Goal: Communication & Community: Answer question/provide support

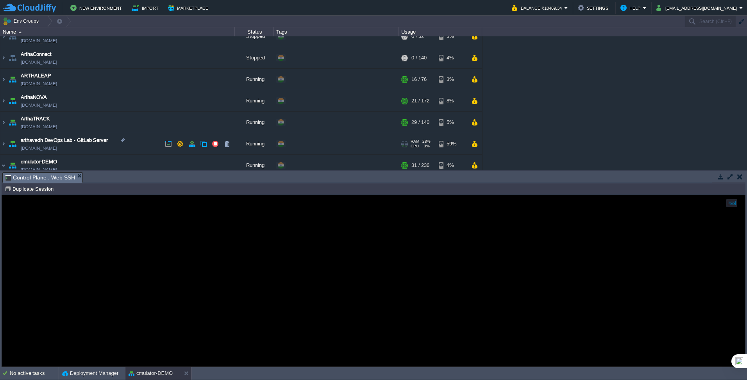
click at [57, 148] on link "[DOMAIN_NAME]" at bounding box center [39, 148] width 36 height 8
click at [45, 104] on link "[DOMAIN_NAME]" at bounding box center [39, 105] width 36 height 8
click at [4, 145] on img at bounding box center [3, 143] width 6 height 21
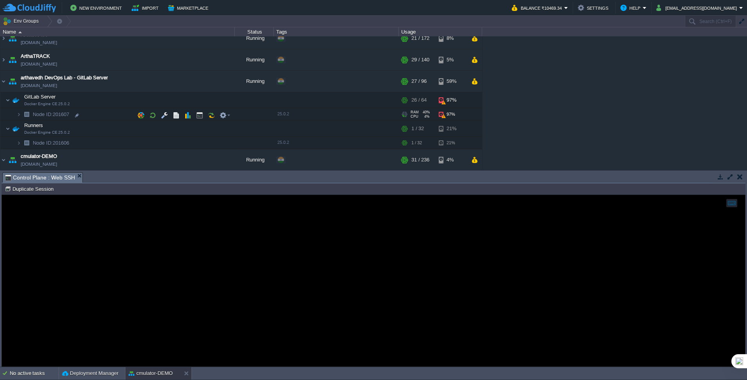
scroll to position [114, 0]
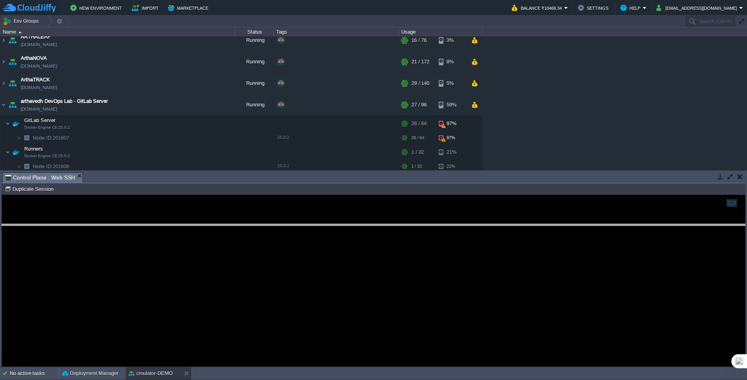
drag, startPoint x: 242, startPoint y: 177, endPoint x: 244, endPoint y: 228, distance: 51.7
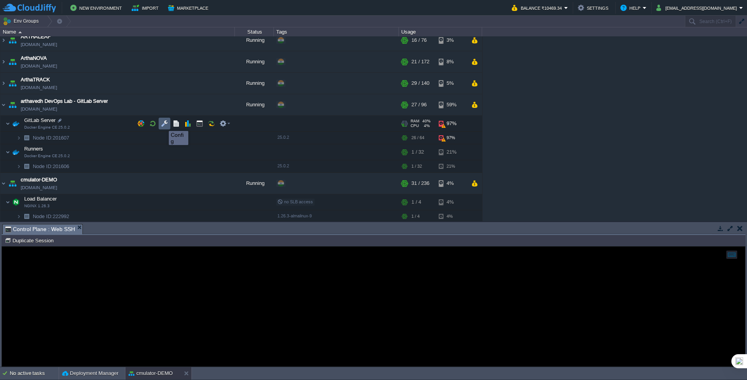
click at [164, 125] on button "button" at bounding box center [164, 123] width 7 height 7
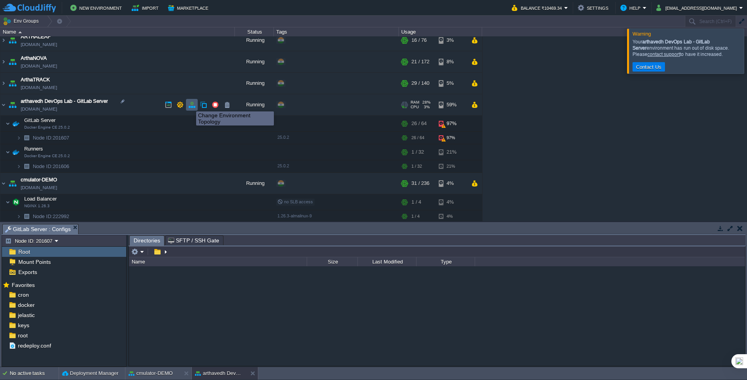
click at [193, 104] on button "button" at bounding box center [191, 104] width 7 height 7
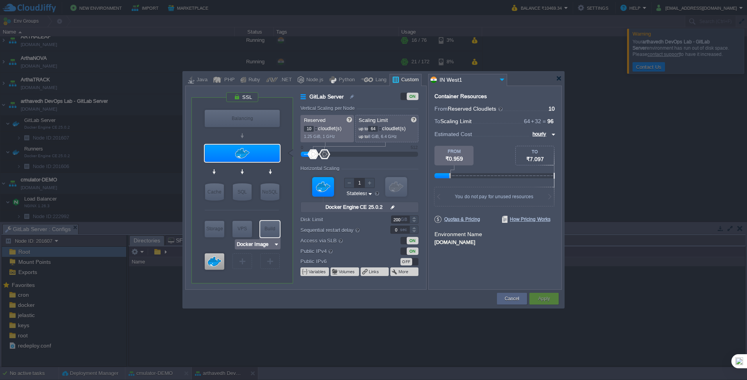
type input "Docker Engine CE 25.0.2"
click at [417, 218] on div at bounding box center [414, 217] width 9 height 4
click at [416, 218] on div at bounding box center [414, 217] width 9 height 4
click at [397, 219] on input "200" at bounding box center [400, 219] width 18 height 8
click at [371, 217] on label "Disk Limit" at bounding box center [340, 219] width 79 height 8
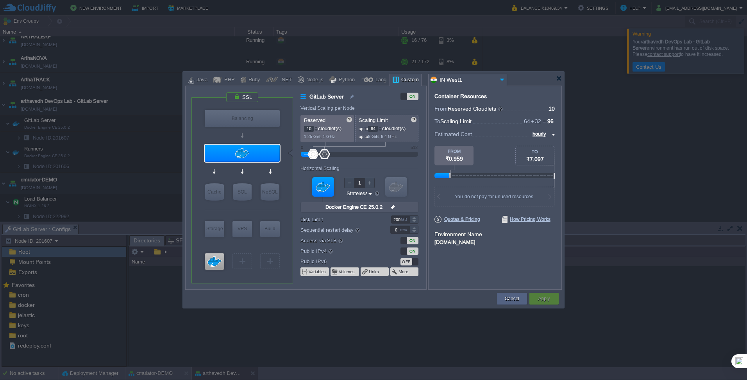
click at [391, 217] on input "200" at bounding box center [400, 219] width 18 height 8
click at [395, 220] on input "200" at bounding box center [400, 219] width 18 height 8
type input "200"
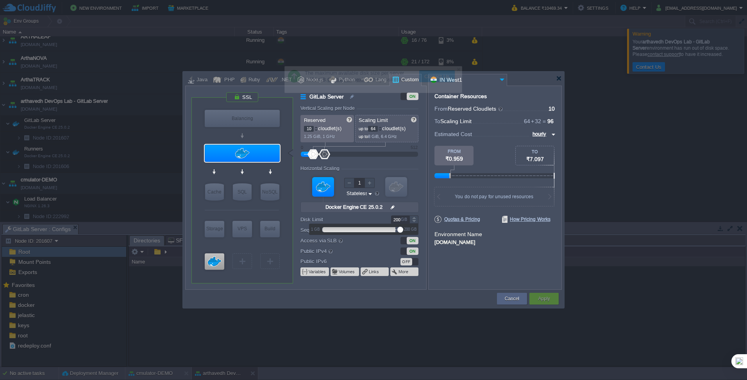
drag, startPoint x: 397, startPoint y: 231, endPoint x: 403, endPoint y: 231, distance: 5.5
click at [403, 231] on div at bounding box center [364, 229] width 77 height 9
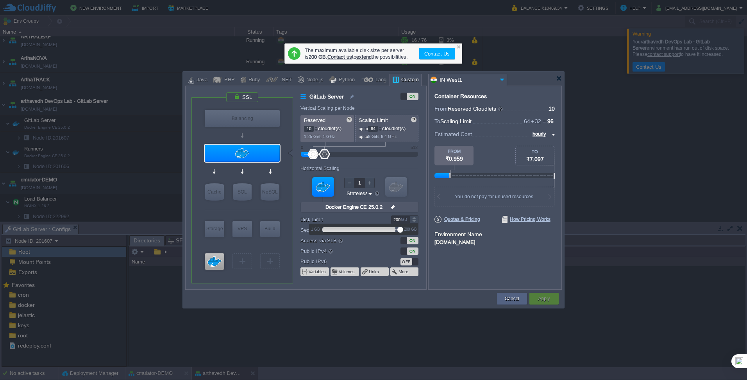
click at [400, 229] on div at bounding box center [400, 230] width 6 height 6
click at [415, 218] on div at bounding box center [414, 217] width 9 height 4
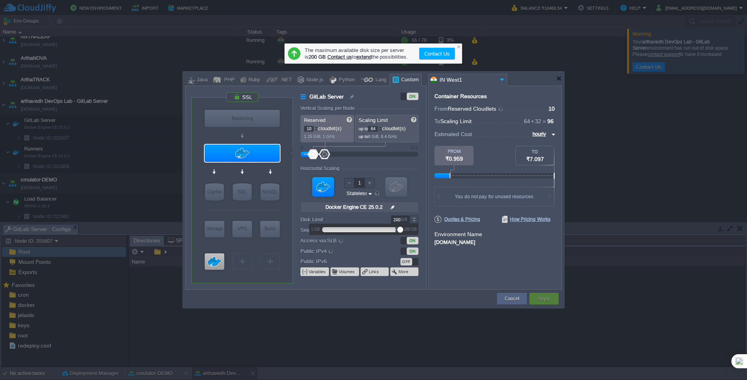
click at [415, 218] on div at bounding box center [414, 217] width 9 height 4
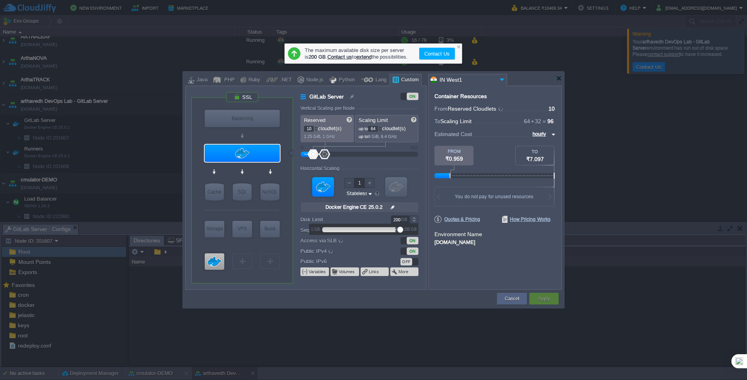
click at [415, 218] on div at bounding box center [414, 217] width 9 height 4
click at [458, 47] on div at bounding box center [458, 46] width 5 height 5
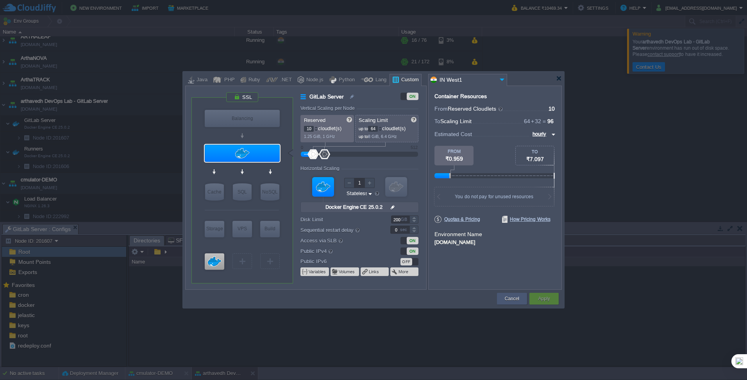
click at [514, 298] on button "Cancel" at bounding box center [512, 299] width 14 height 8
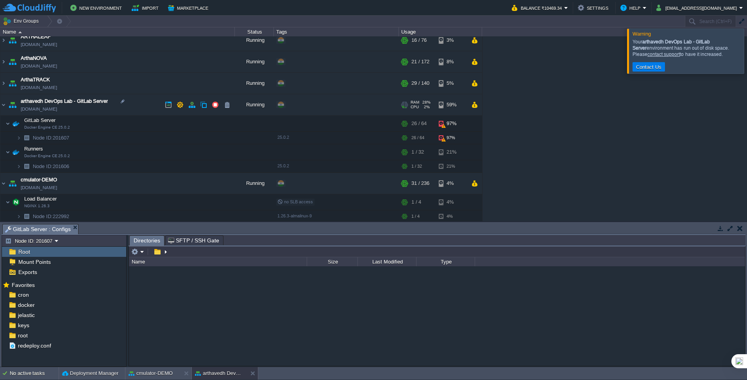
click at [50, 110] on link "[DOMAIN_NAME]" at bounding box center [39, 109] width 36 height 8
click at [193, 107] on button "button" at bounding box center [191, 104] width 7 height 7
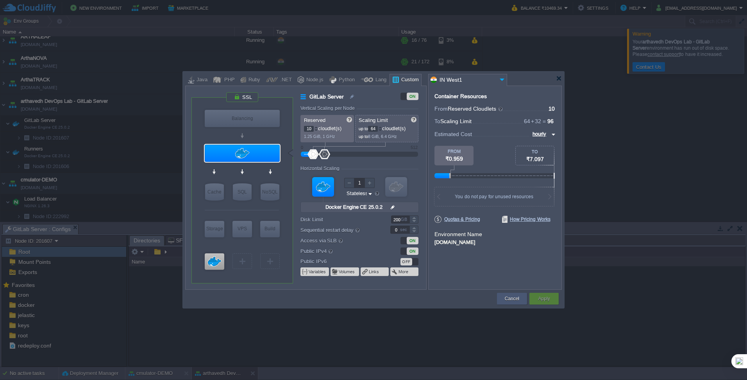
drag, startPoint x: 520, startPoint y: 300, endPoint x: 422, endPoint y: 256, distance: 107.8
click at [520, 300] on div "Cancel" at bounding box center [512, 299] width 18 height 12
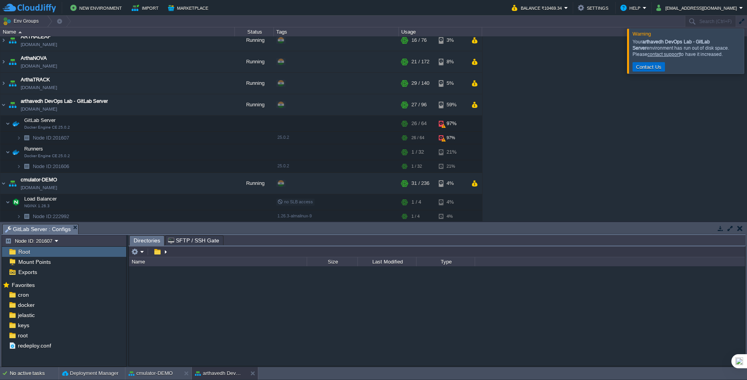
click at [647, 66] on button "Contact Us" at bounding box center [649, 66] width 30 height 7
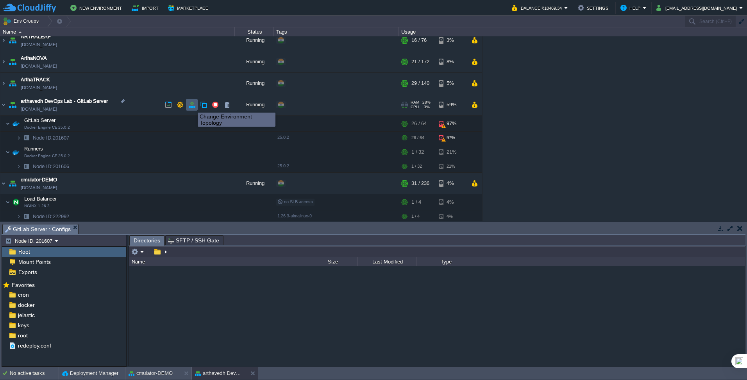
click at [192, 106] on button "button" at bounding box center [191, 104] width 7 height 7
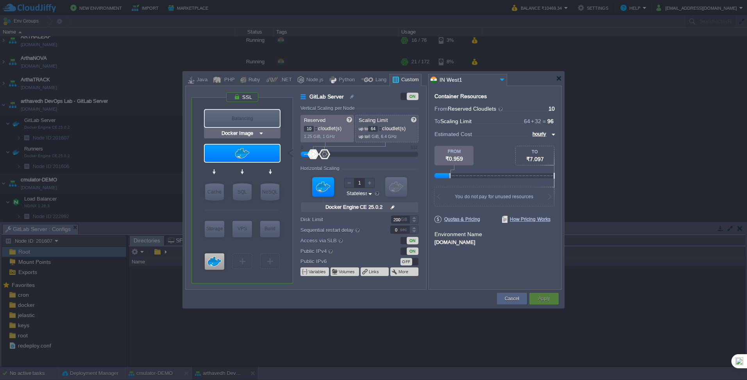
type input "Docker Engine CE 25.0.2"
click at [368, 183] on div at bounding box center [370, 183] width 10 height 10
click at [348, 181] on div at bounding box center [349, 183] width 10 height 10
type input "2"
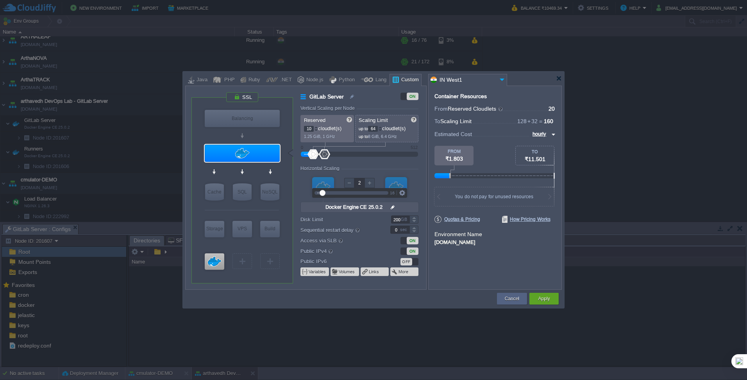
click at [371, 181] on div at bounding box center [370, 183] width 10 height 10
type input "Docker Image"
type input "1"
click at [351, 181] on div at bounding box center [349, 183] width 10 height 10
drag, startPoint x: 507, startPoint y: 298, endPoint x: 507, endPoint y: 290, distance: 8.6
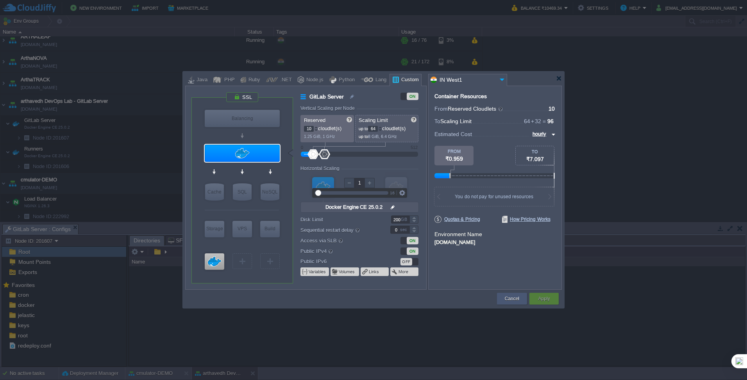
click at [507, 298] on button "Cancel" at bounding box center [512, 299] width 14 height 8
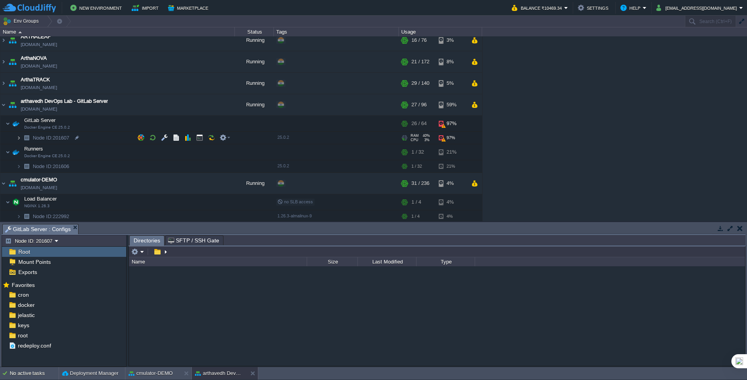
click at [18, 141] on img at bounding box center [18, 138] width 5 height 12
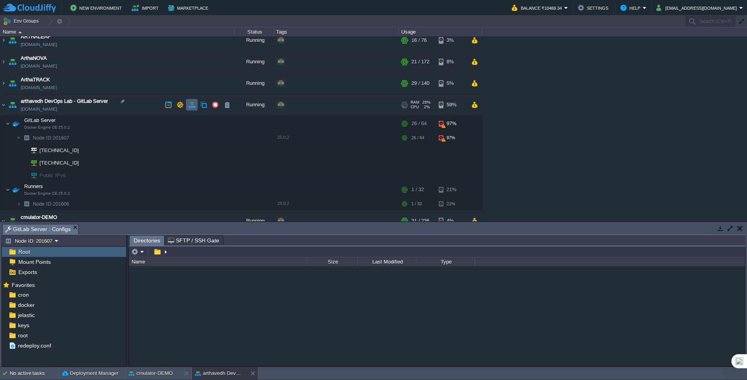
click at [190, 106] on button "button" at bounding box center [191, 104] width 7 height 7
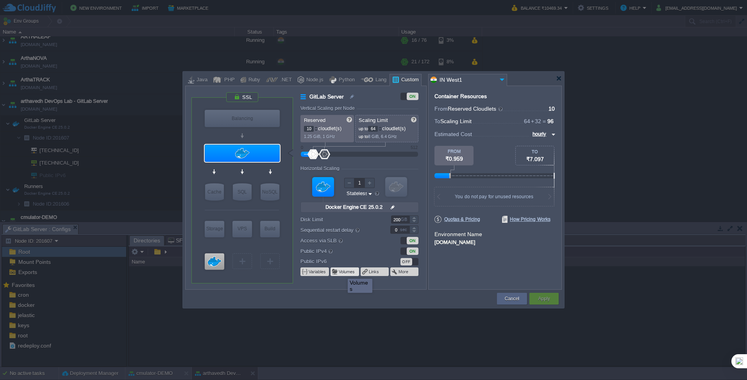
click at [342, 272] on button "Volumes" at bounding box center [347, 271] width 17 height 6
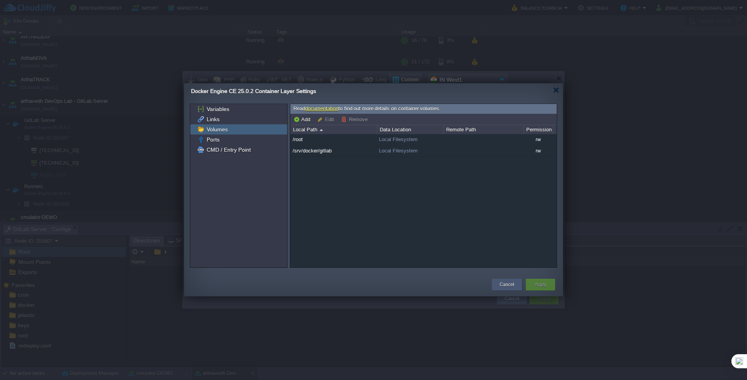
click at [512, 282] on button "Cancel" at bounding box center [507, 285] width 14 height 8
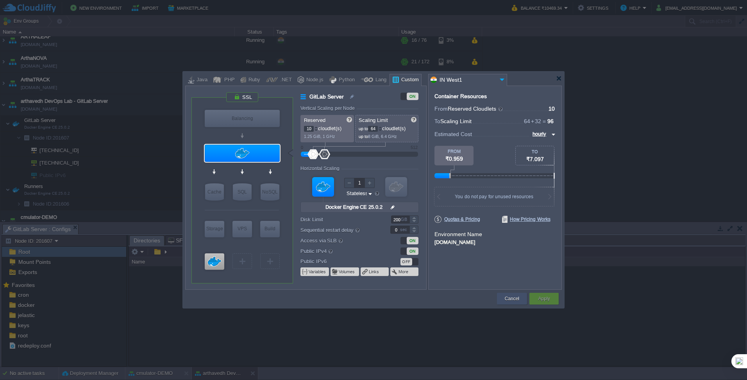
drag, startPoint x: 515, startPoint y: 296, endPoint x: 399, endPoint y: 268, distance: 119.1
click at [515, 295] on button "Cancel" at bounding box center [512, 299] width 14 height 8
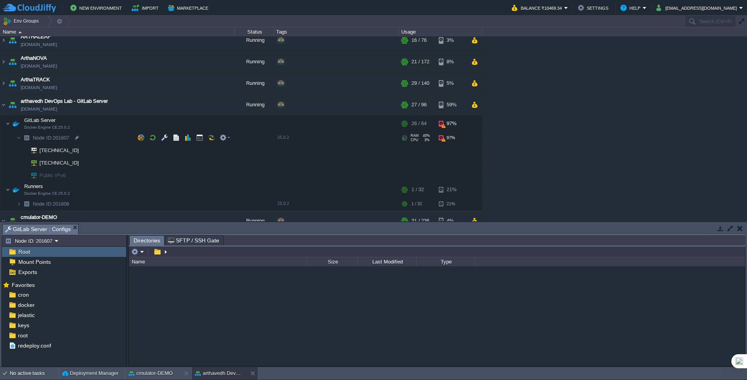
click at [63, 138] on span "Node ID: 201607" at bounding box center [51, 137] width 38 height 7
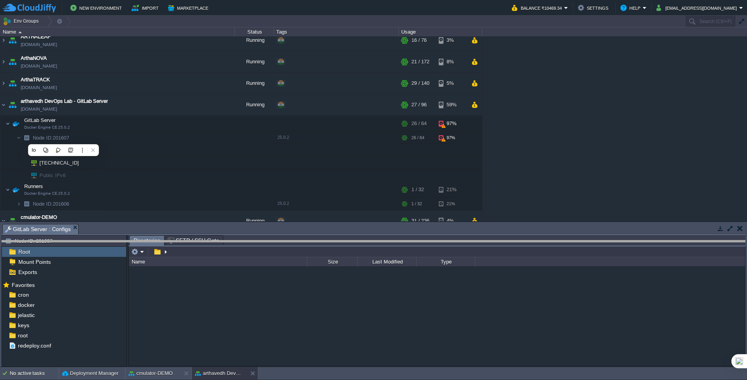
drag, startPoint x: 333, startPoint y: 230, endPoint x: 336, endPoint y: 247, distance: 16.6
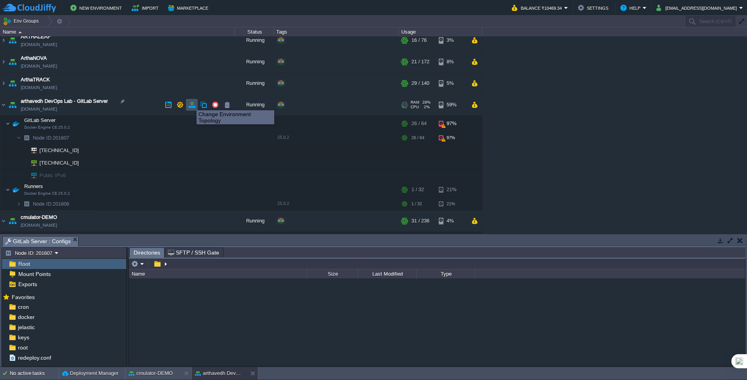
click at [191, 107] on button "button" at bounding box center [191, 104] width 7 height 7
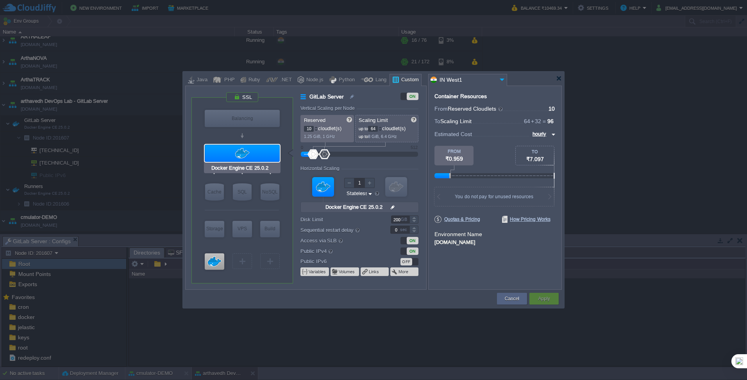
type input "Docker Image"
click at [339, 273] on button "Volumes" at bounding box center [347, 271] width 17 height 6
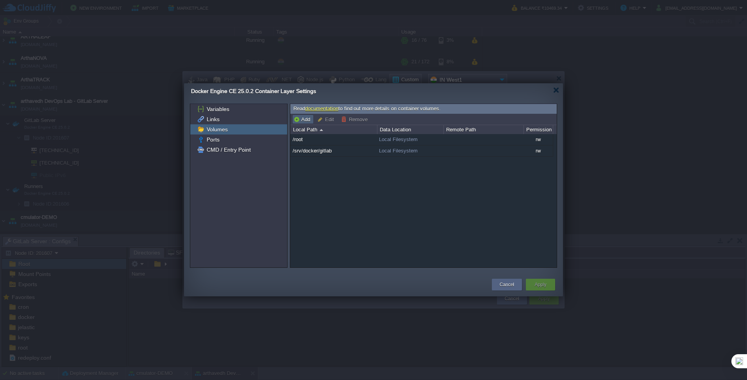
click at [303, 119] on button "Add" at bounding box center [303, 119] width 19 height 7
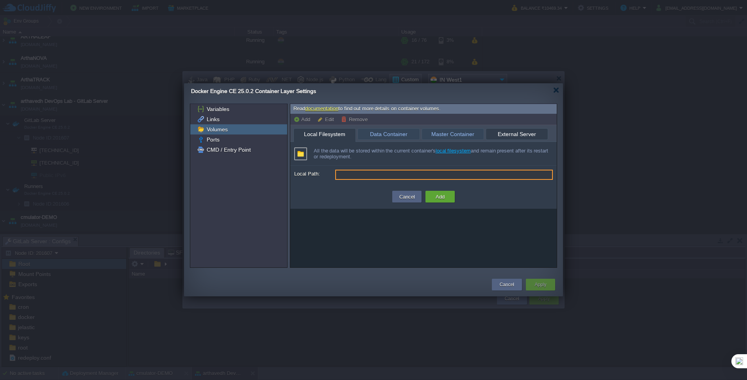
click at [513, 133] on span "External Server" at bounding box center [517, 134] width 54 height 11
type input "Server Domain or IP"
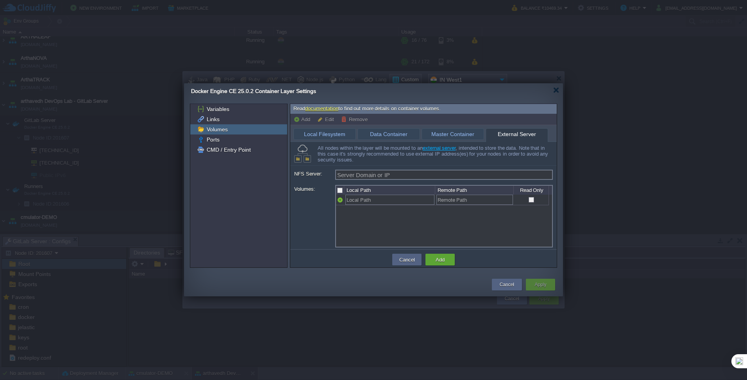
click at [379, 175] on input "Server Domain or IP" at bounding box center [444, 175] width 218 height 10
click at [461, 132] on span "Master Container" at bounding box center [453, 134] width 54 height 11
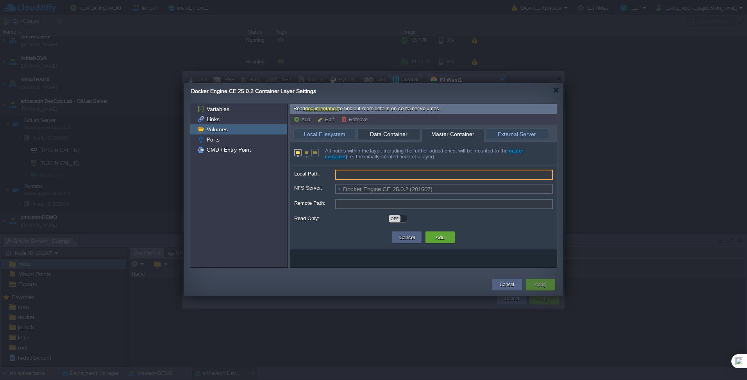
click at [380, 132] on span "Data Container" at bounding box center [389, 134] width 54 height 11
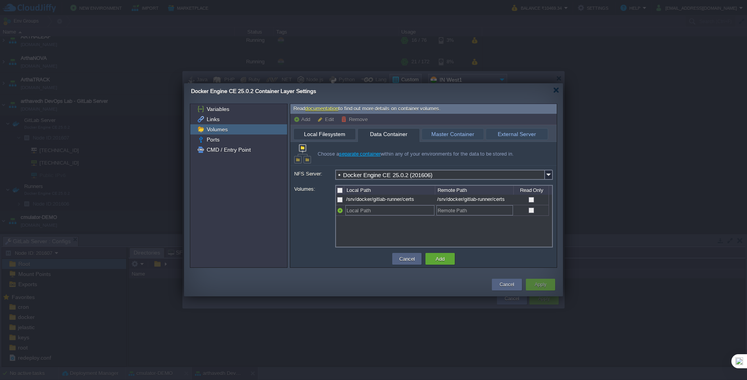
click at [342, 134] on span "Local Filesystem" at bounding box center [325, 134] width 54 height 11
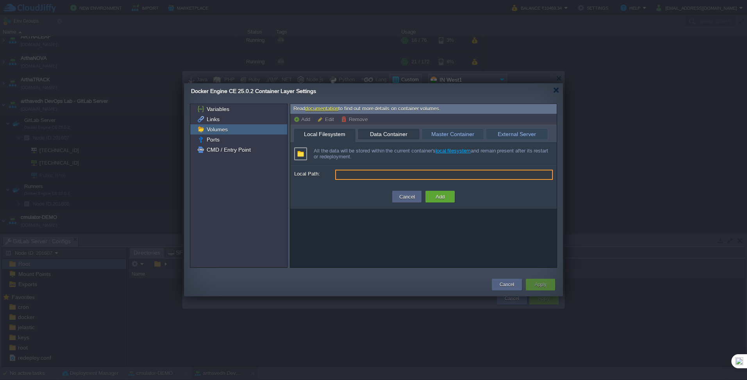
click at [399, 135] on span "Data Container" at bounding box center [389, 134] width 54 height 11
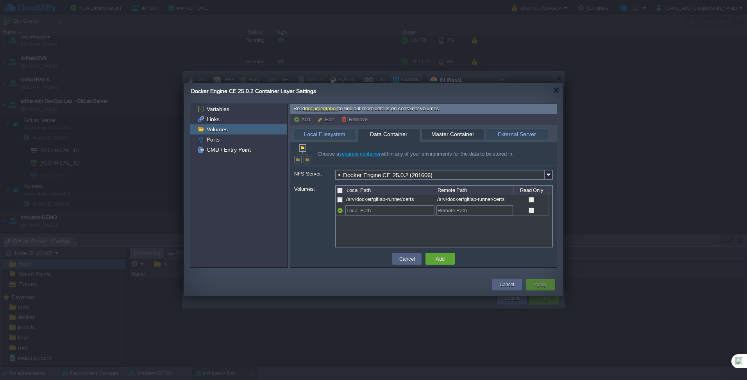
click at [443, 134] on span "Master Container" at bounding box center [453, 134] width 54 height 11
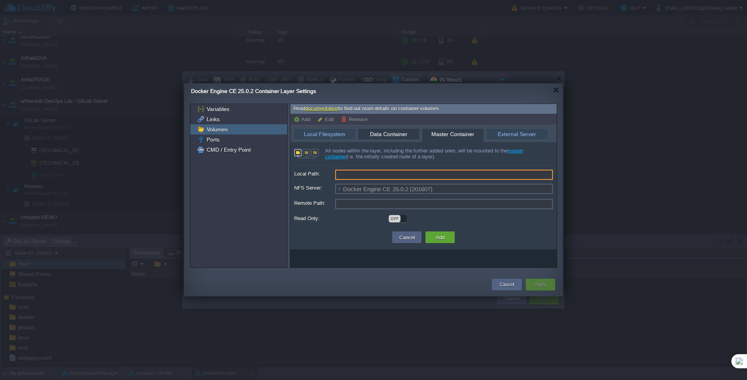
click at [381, 132] on span "Data Container" at bounding box center [389, 134] width 54 height 11
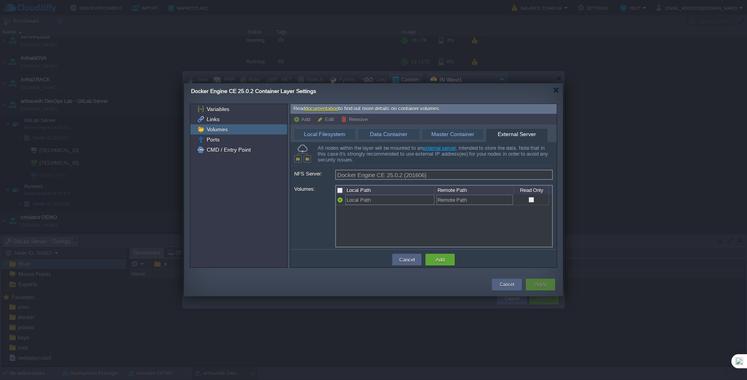
type input "Server Domain or IP"
click at [509, 136] on span "External Server" at bounding box center [517, 134] width 54 height 11
click at [401, 178] on input "NFS Server:" at bounding box center [444, 175] width 218 height 10
type input "Server Domain or IP"
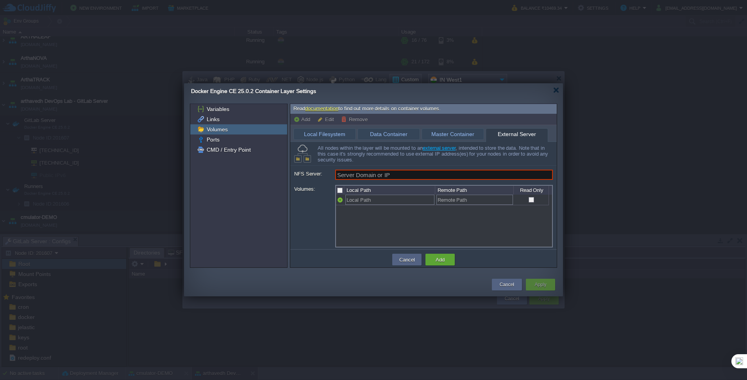
click at [310, 228] on div "Local Path Remote Path Volume Read Only Local Path Remote Path Volume" at bounding box center [423, 216] width 259 height 63
click at [215, 142] on span "Ports" at bounding box center [213, 139] width 16 height 7
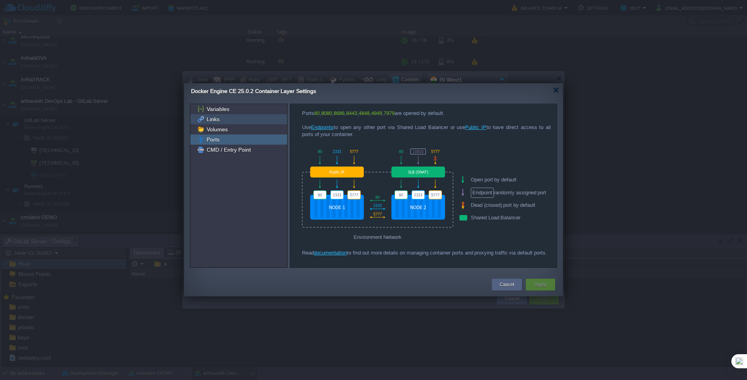
click at [237, 120] on div "Links" at bounding box center [238, 119] width 97 height 10
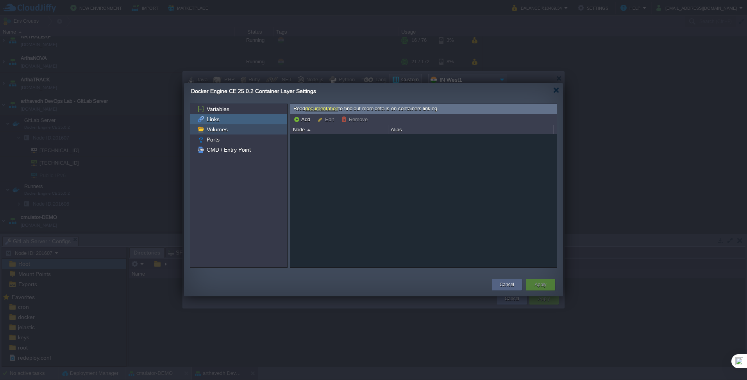
click at [238, 128] on div "Volumes" at bounding box center [238, 129] width 97 height 10
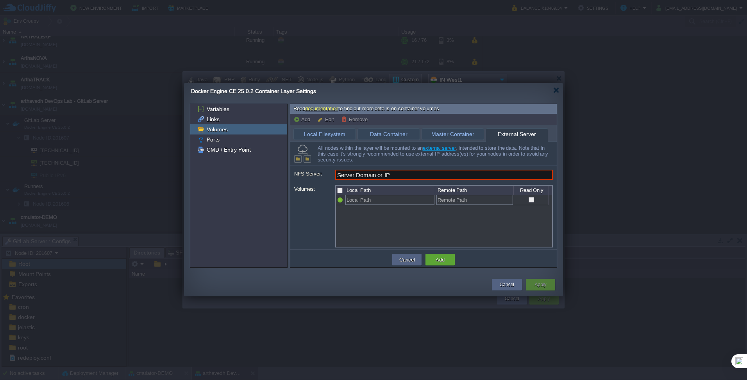
click at [396, 173] on input "Server Domain or IP" at bounding box center [444, 175] width 218 height 10
click at [402, 260] on button "Cancel" at bounding box center [407, 259] width 20 height 9
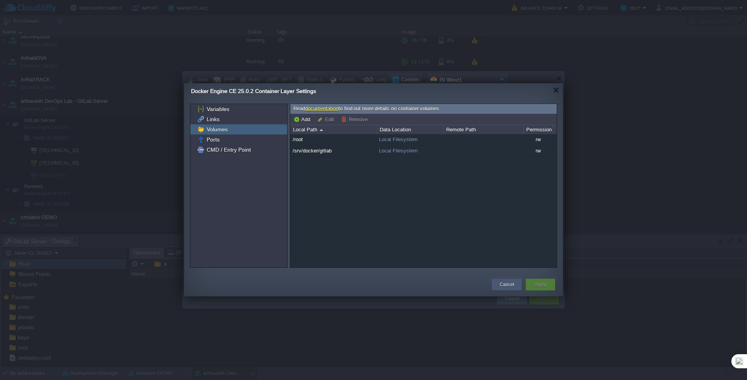
click at [502, 282] on button "Cancel" at bounding box center [507, 285] width 14 height 8
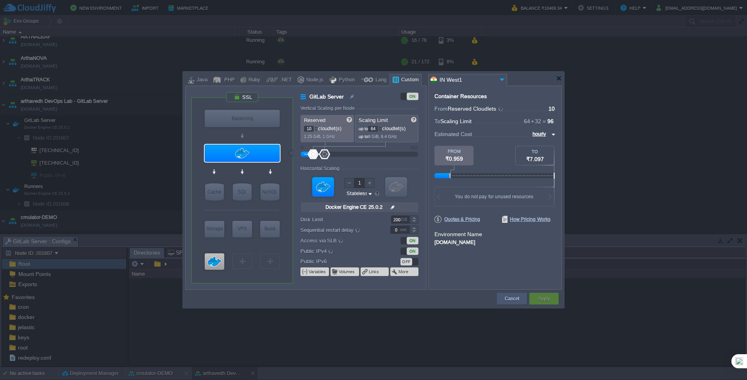
click at [510, 297] on button "Cancel" at bounding box center [512, 299] width 14 height 8
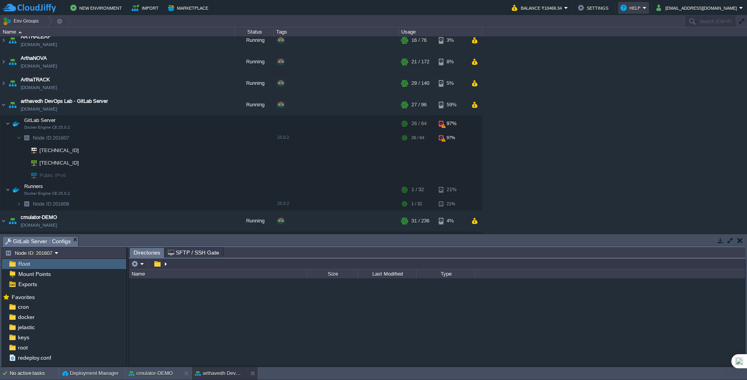
click at [647, 7] on em "Help" at bounding box center [634, 7] width 26 height 9
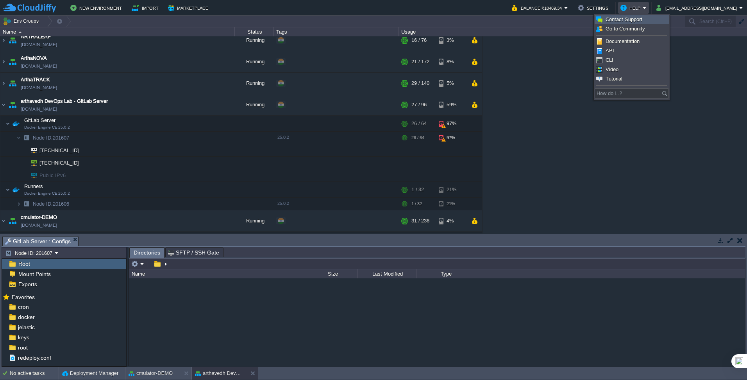
click at [639, 20] on span "Contact Support" at bounding box center [624, 19] width 37 height 6
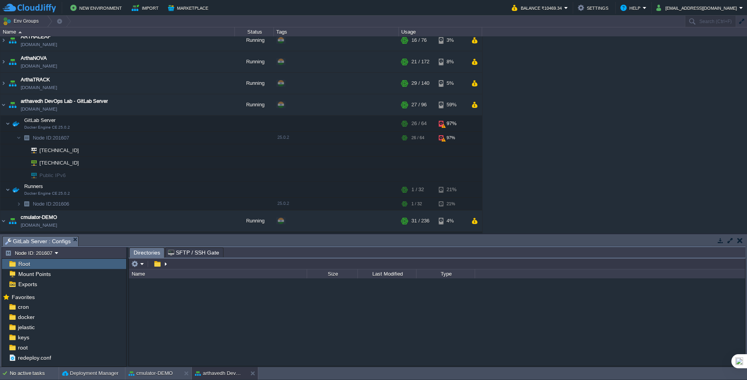
click at [742, 239] on button "button" at bounding box center [739, 240] width 5 height 7
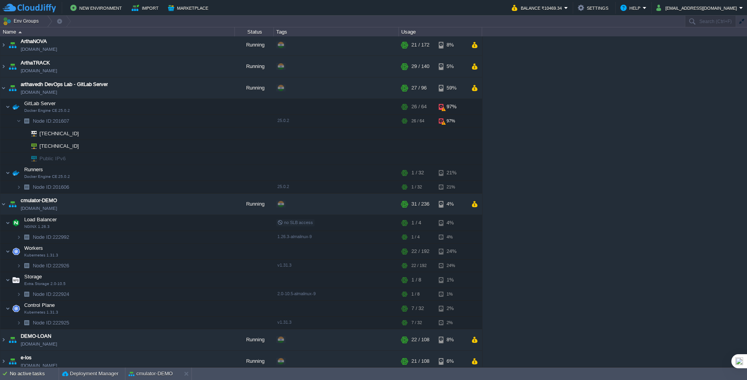
scroll to position [0, 0]
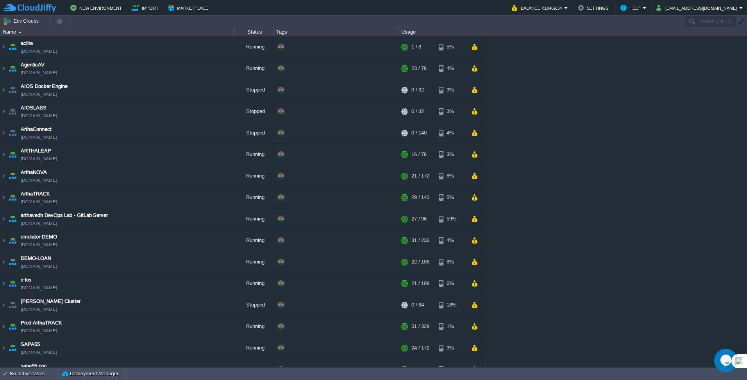
click at [722, 355] on icon "Opens Chat This icon Opens the chat window." at bounding box center [726, 360] width 13 height 13
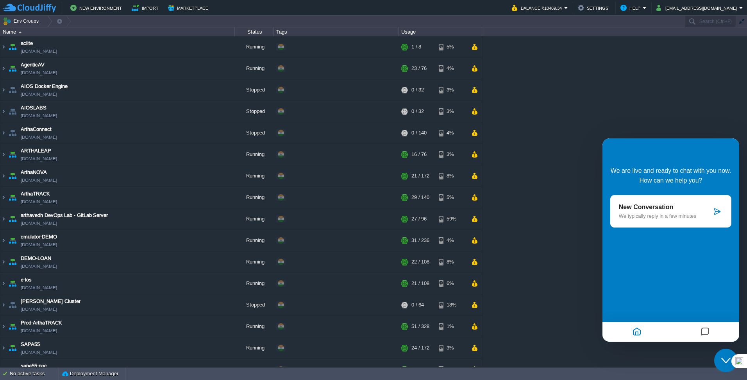
click at [671, 209] on p "New Conversation" at bounding box center [665, 207] width 93 height 7
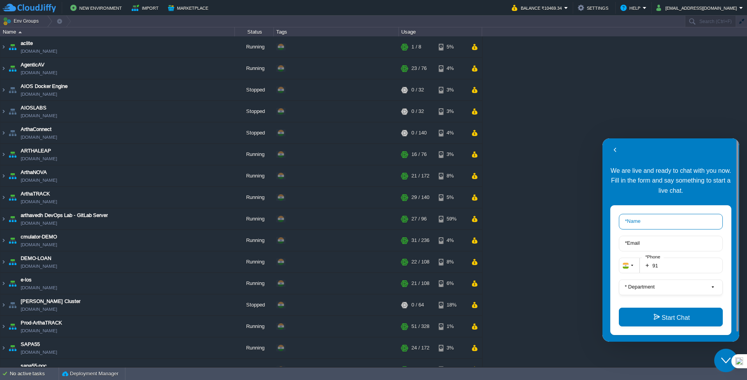
click at [649, 220] on input "* Name" at bounding box center [671, 222] width 104 height 16
click at [687, 269] on input "91" at bounding box center [681, 266] width 83 height 16
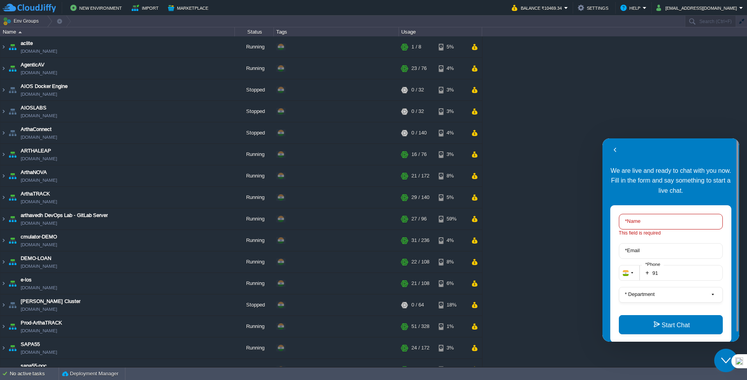
click at [646, 224] on input "* Name" at bounding box center [671, 222] width 104 height 16
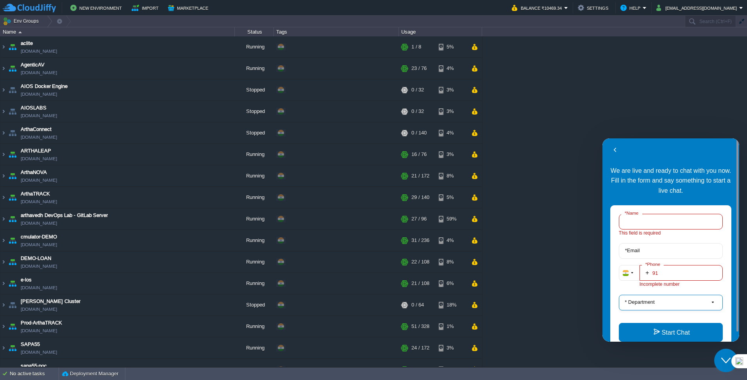
click at [705, 301] on button "* Department" at bounding box center [671, 303] width 104 height 16
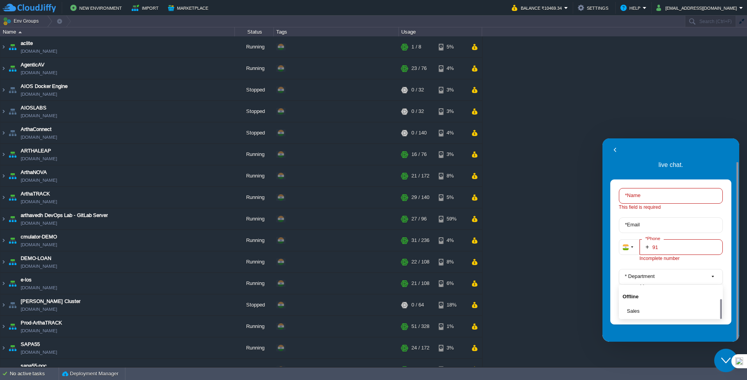
click at [650, 195] on input "* Name" at bounding box center [671, 196] width 104 height 16
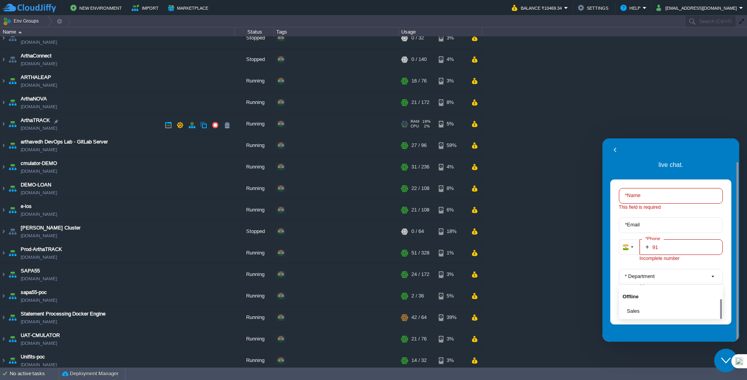
scroll to position [78, 0]
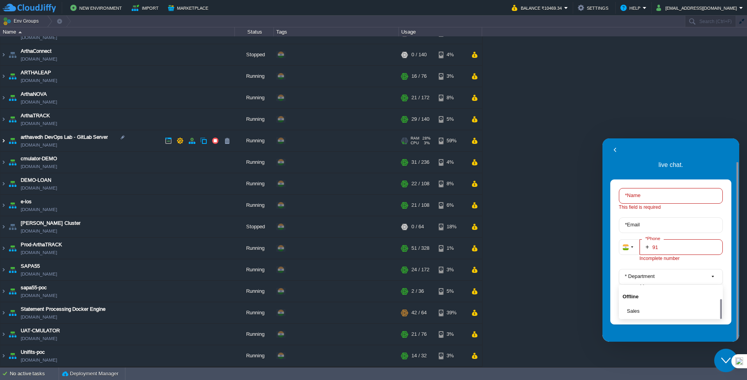
drag, startPoint x: 5, startPoint y: 140, endPoint x: 29, endPoint y: 152, distance: 26.0
click at [5, 140] on img at bounding box center [3, 140] width 6 height 21
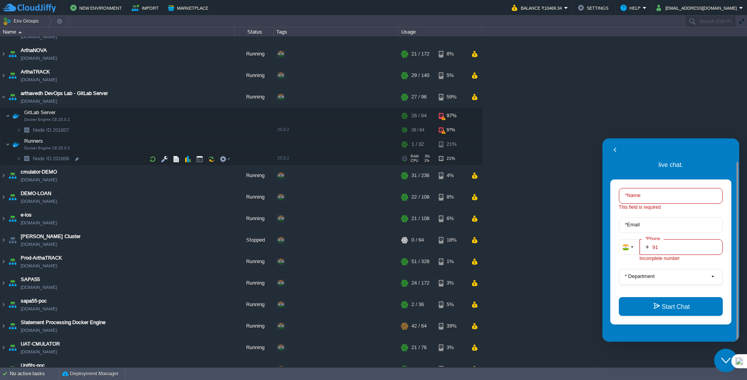
scroll to position [135, 0]
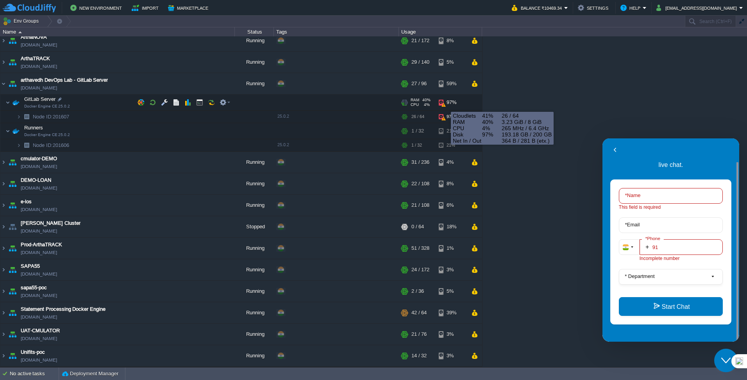
click at [444, 104] on div "97%" at bounding box center [451, 103] width 25 height 16
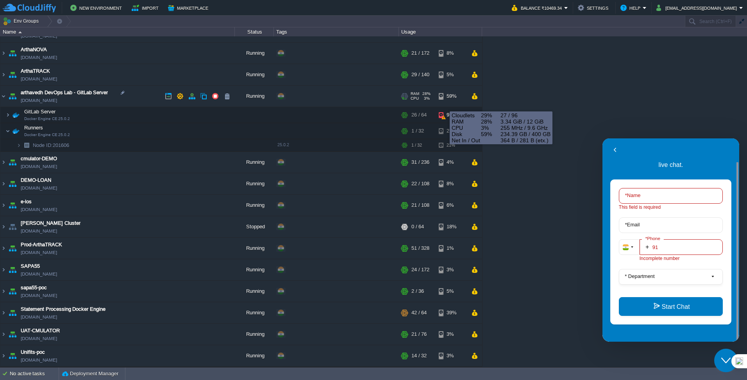
scroll to position [123, 0]
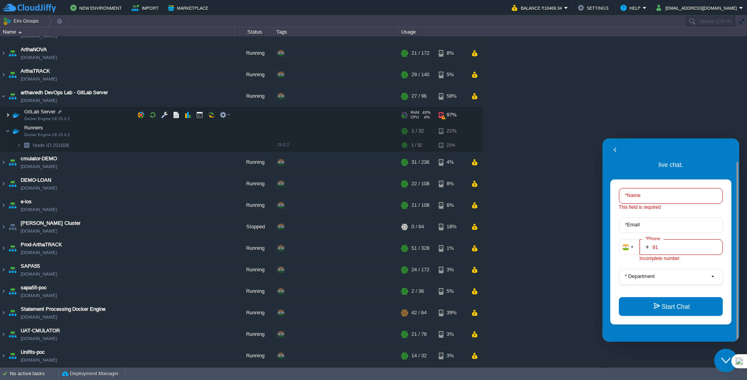
click at [7, 118] on img at bounding box center [7, 115] width 5 height 16
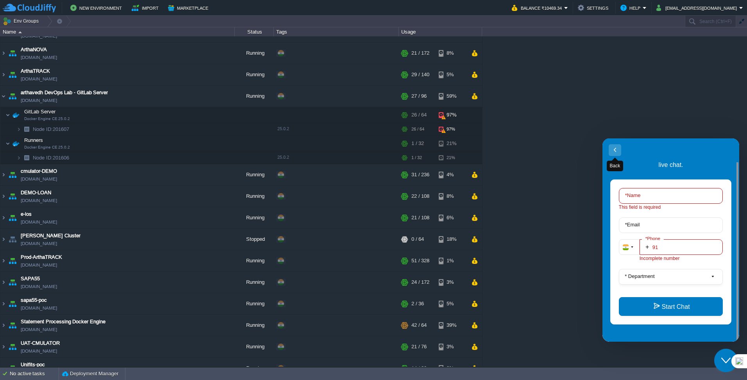
click at [615, 150] on button "Back" at bounding box center [615, 150] width 13 height 12
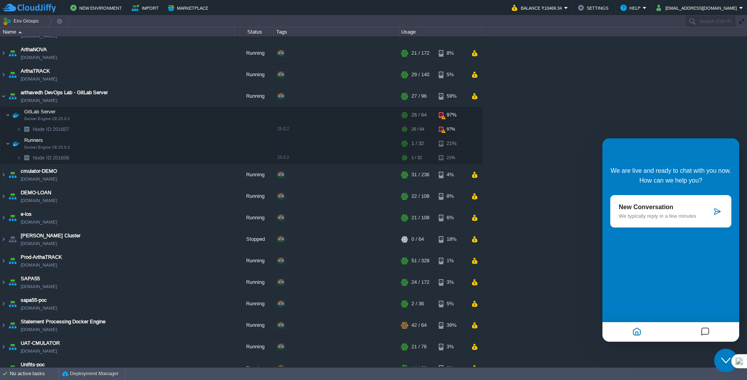
click at [607, 24] on td "Env Groups" at bounding box center [342, 21] width 684 height 11
click at [639, 329] on icon "Home" at bounding box center [636, 331] width 9 height 15
click at [724, 361] on icon "$i18n('chat', 'chat_widget')" at bounding box center [725, 360] width 9 height 5
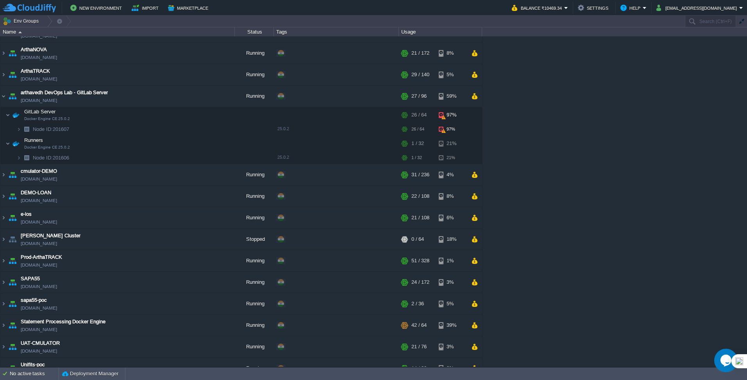
scroll to position [0, 0]
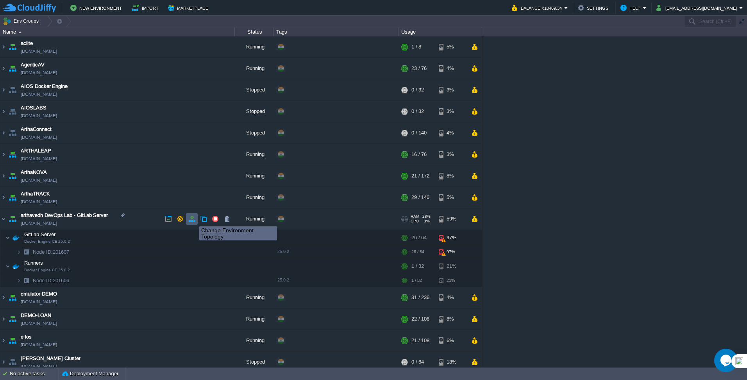
click at [193, 219] on button "button" at bounding box center [191, 218] width 7 height 7
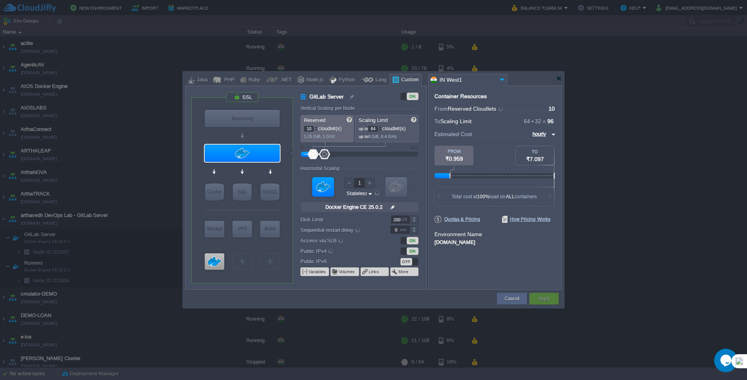
click at [415, 217] on div at bounding box center [414, 217] width 9 height 4
click at [415, 221] on div at bounding box center [414, 222] width 9 height 4
click at [414, 217] on div at bounding box center [414, 217] width 9 height 4
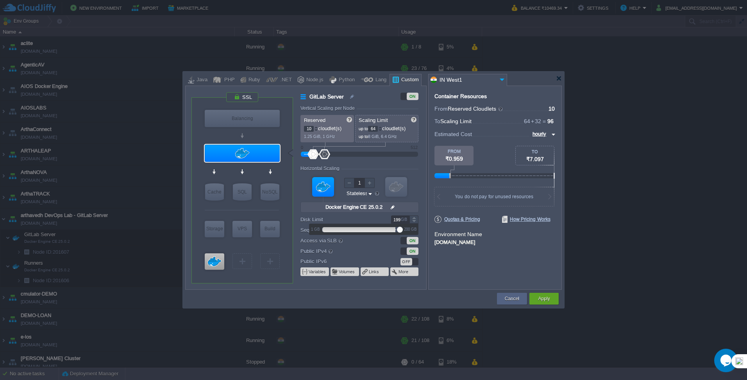
type input "200"
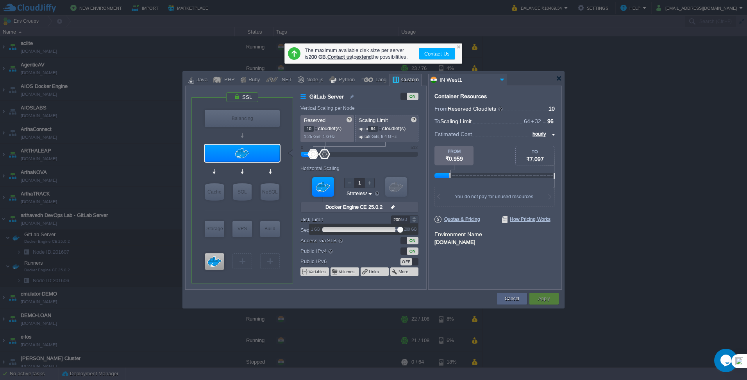
click at [721, 355] on icon "Opens Chat This icon Opens the chat window." at bounding box center [726, 360] width 13 height 13
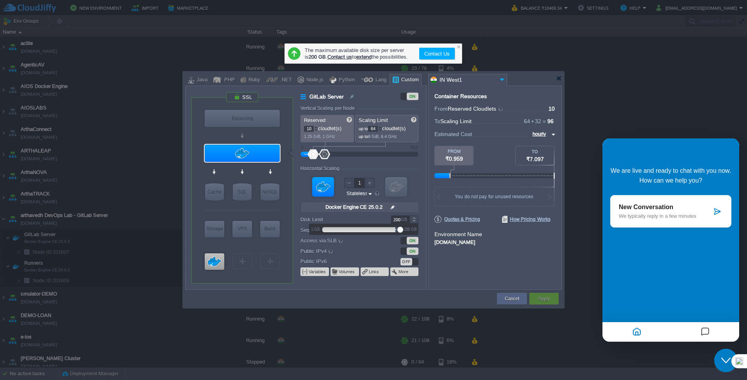
click at [677, 219] on p "We typically reply in a few minutes" at bounding box center [665, 216] width 93 height 6
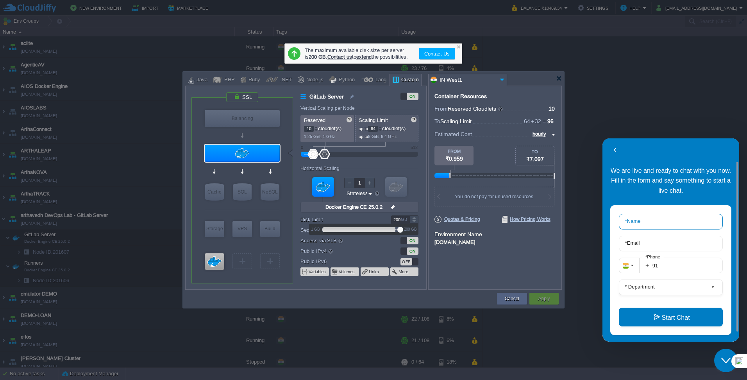
click at [674, 221] on input "* Name" at bounding box center [671, 222] width 104 height 16
type input "[PERSON_NAME]"
click at [659, 244] on input "* Email" at bounding box center [671, 244] width 104 height 16
type input "[PERSON_NAME][EMAIL_ADDRESS][DOMAIN_NAME]"
click at [685, 266] on input "91" at bounding box center [681, 266] width 83 height 16
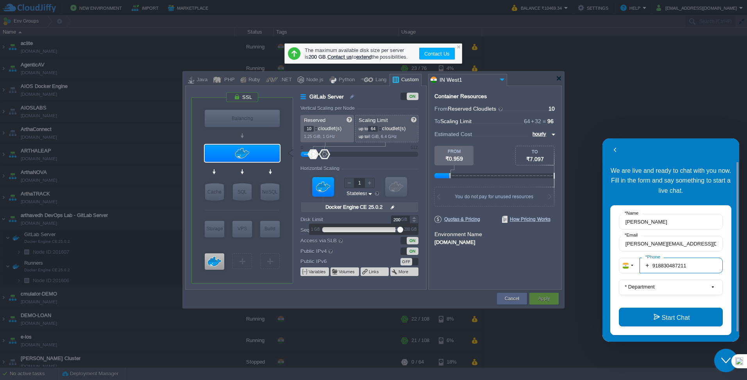
type input "918830487211"
click at [699, 288] on button "* Department" at bounding box center [671, 287] width 104 height 16
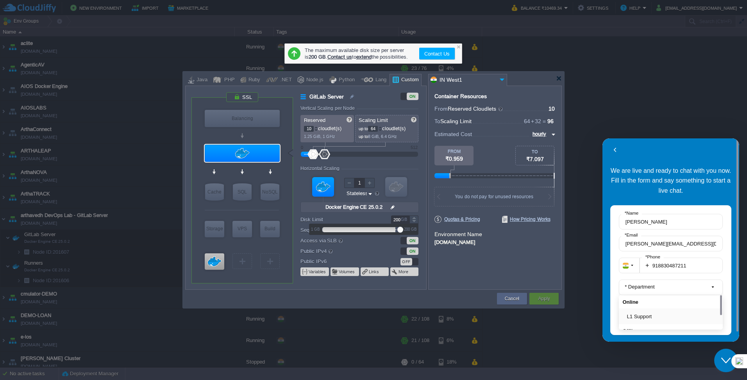
click at [653, 314] on button "L1 Support" at bounding box center [673, 316] width 92 height 8
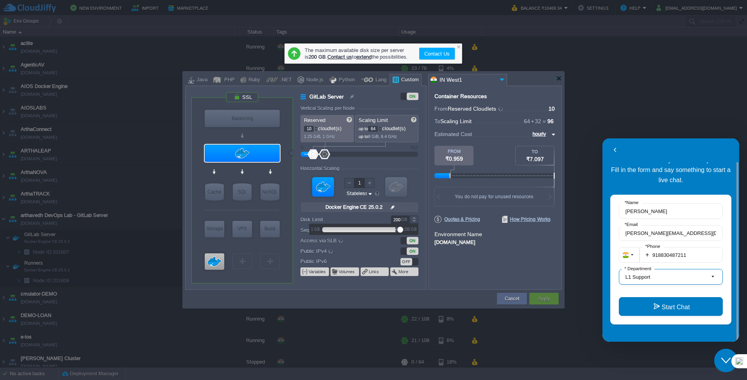
click at [699, 277] on span "L1 Support" at bounding box center [668, 277] width 85 height 8
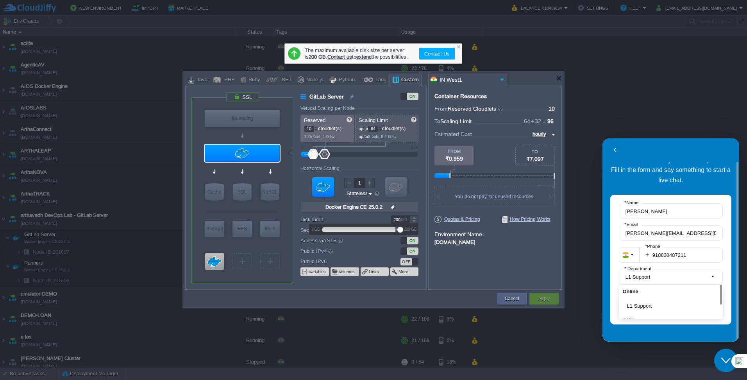
click at [640, 337] on div "We are live and ready to chat with you now. Fill in the form and say something …" at bounding box center [671, 246] width 137 height 190
click at [646, 308] on button "L1 Support" at bounding box center [673, 306] width 92 height 8
click at [681, 305] on button "Start Chat" at bounding box center [671, 306] width 104 height 19
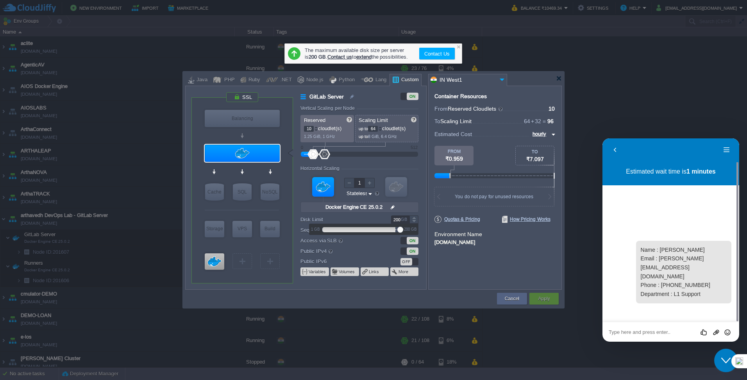
click at [603, 138] on textarea at bounding box center [603, 138] width 0 height 0
type textarea "Hi"
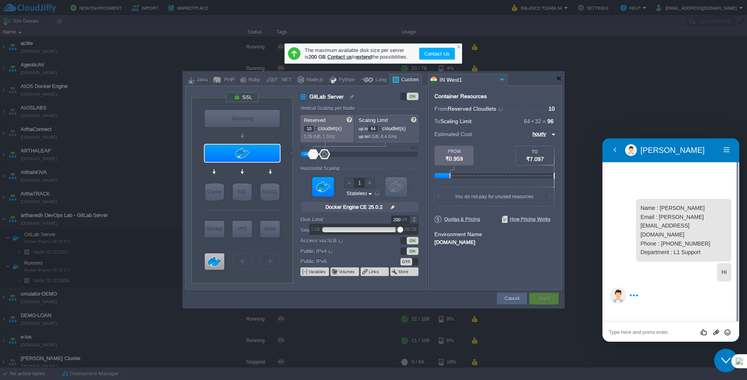
click at [603, 138] on textarea at bounding box center [603, 138] width 0 height 0
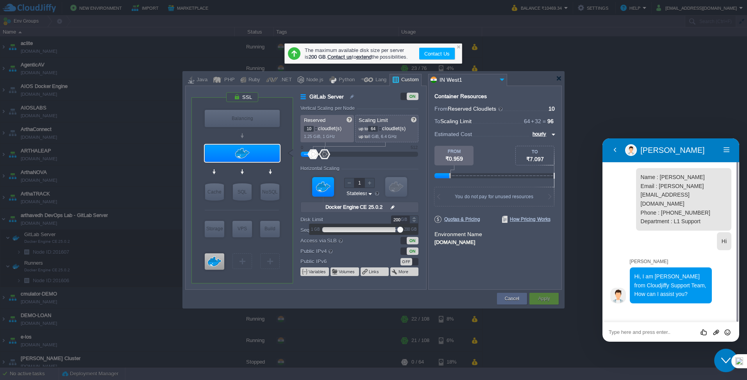
scroll to position [0, 0]
click at [603, 138] on textarea at bounding box center [603, 138] width 0 height 0
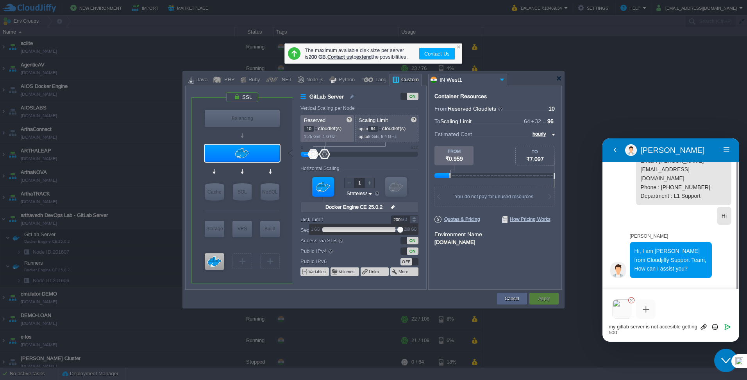
scroll to position [32, 0]
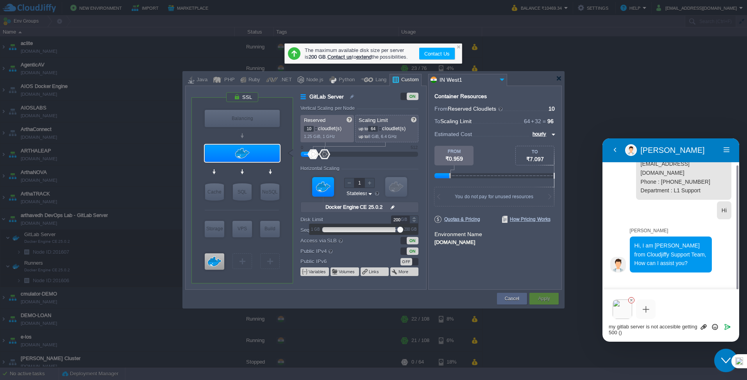
paste textarea "ping [DOMAIN_NAME]"
click at [603, 138] on textarea "my gitlab server is not accesible getting 500 (ping [DOMAIN_NAME])" at bounding box center [603, 138] width 0 height 0
click at [603, 138] on textarea "my gitlab server is not accesible getting 500 ([DOMAIN_NAME])" at bounding box center [603, 138] width 0 height 0
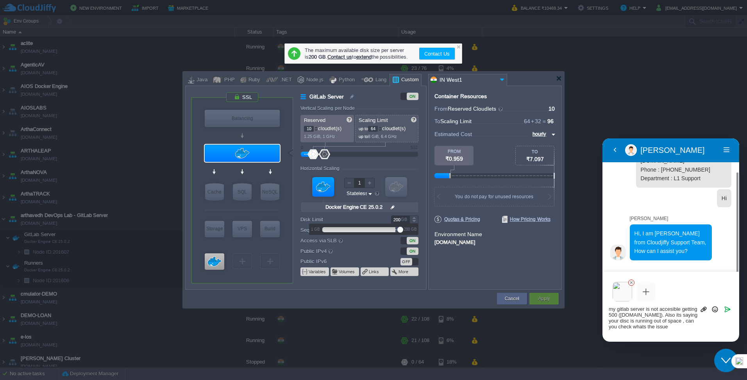
scroll to position [50, 0]
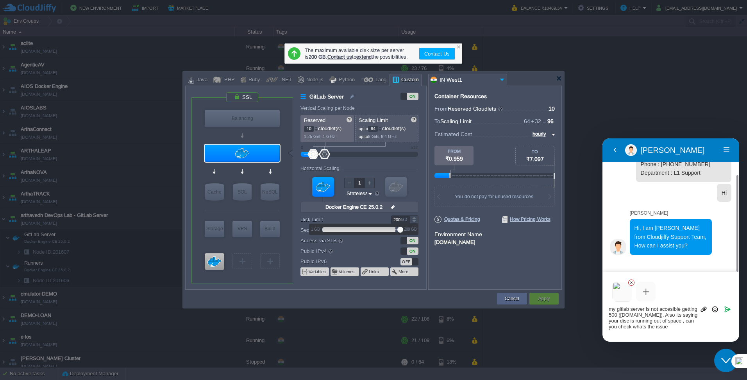
type textarea "my gitlab server is not accesible getting 500 ([DOMAIN_NAME]). Also its saying …"
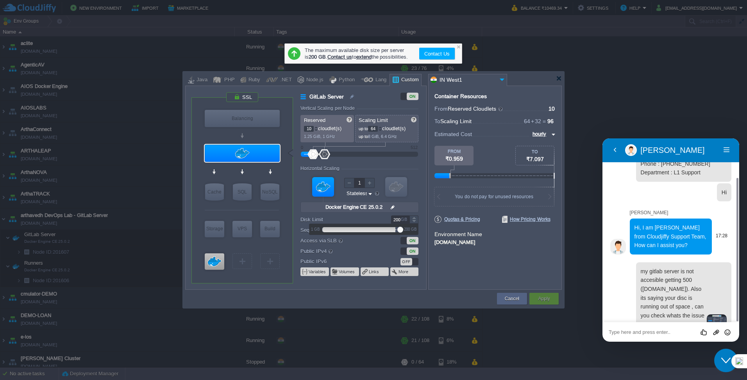
scroll to position [59, 0]
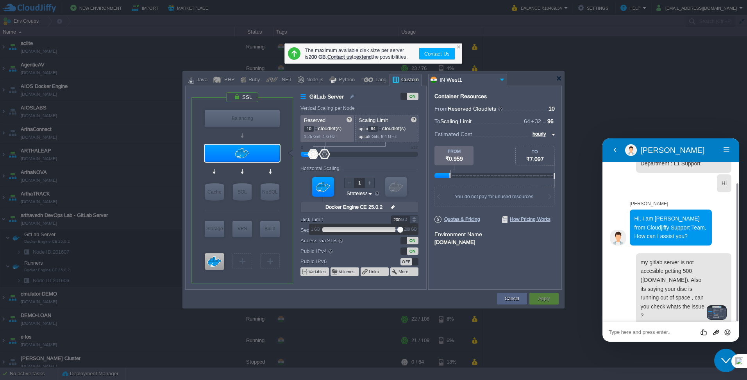
click at [603, 138] on textarea at bounding box center [603, 138] width 0 height 0
type textarea "its not allowing me increse the dick space"
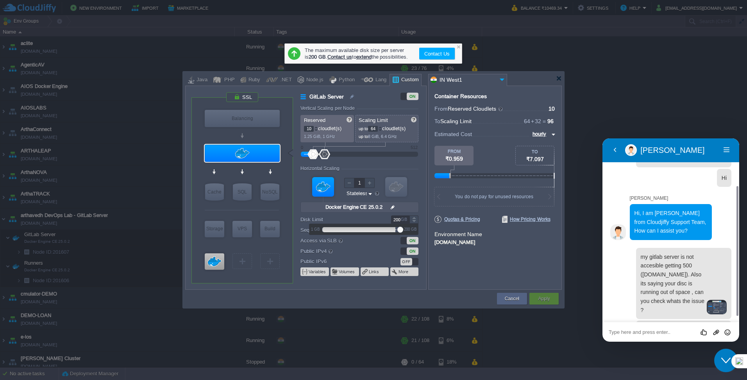
scroll to position [88, 0]
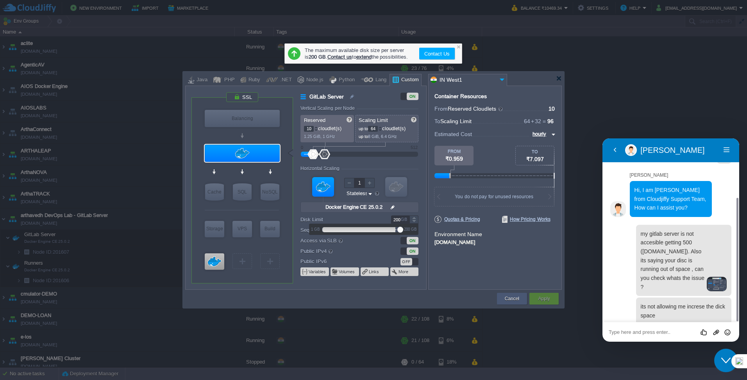
click at [511, 296] on button "Cancel" at bounding box center [512, 299] width 14 height 8
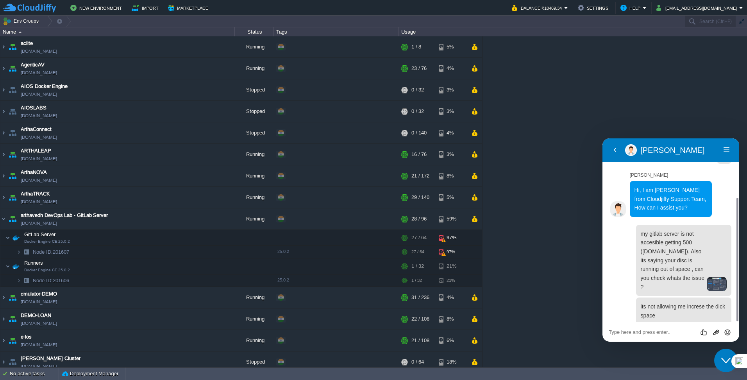
click at [603, 138] on textarea at bounding box center [603, 138] width 0 height 0
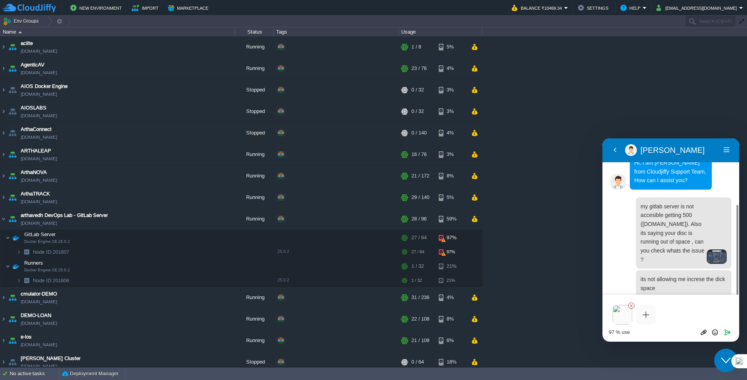
scroll to position [137, 0]
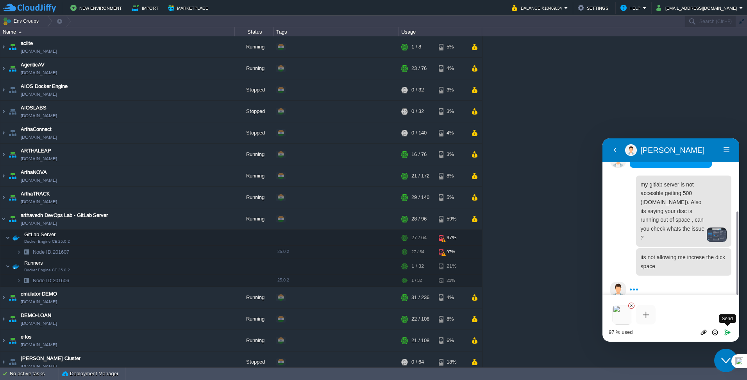
type textarea "97 % used"
click at [727, 331] on icon "Send" at bounding box center [727, 332] width 7 height 7
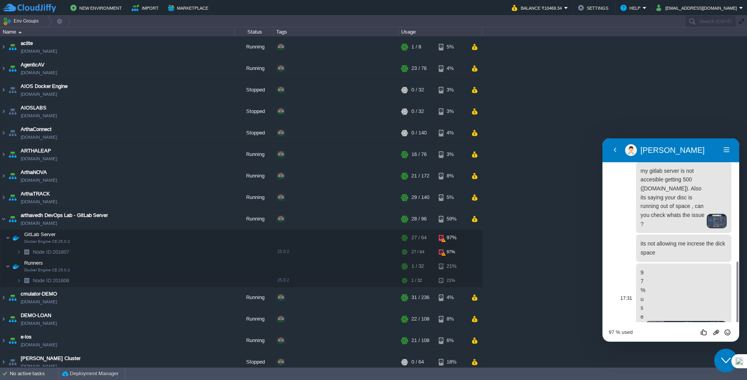
scroll to position [183, 0]
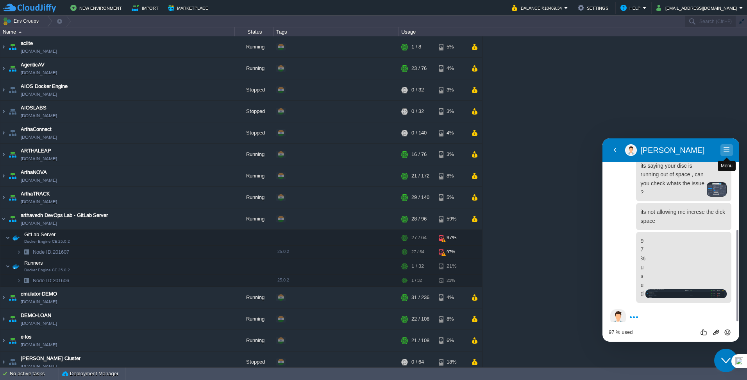
click at [726, 147] on button "Menu" at bounding box center [727, 150] width 13 height 12
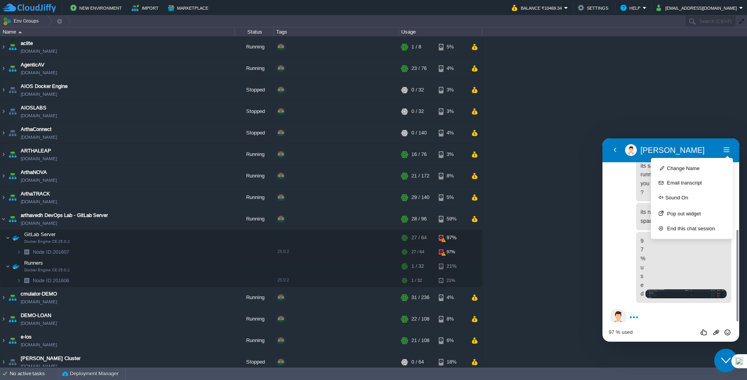
click at [615, 203] on div at bounding box center [670, 216] width 121 height 27
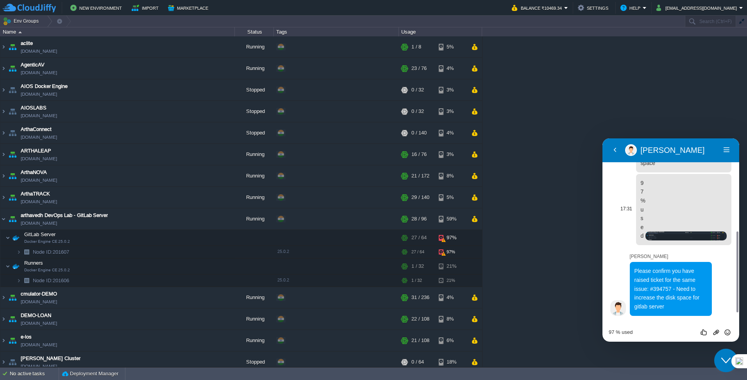
scroll to position [231, 0]
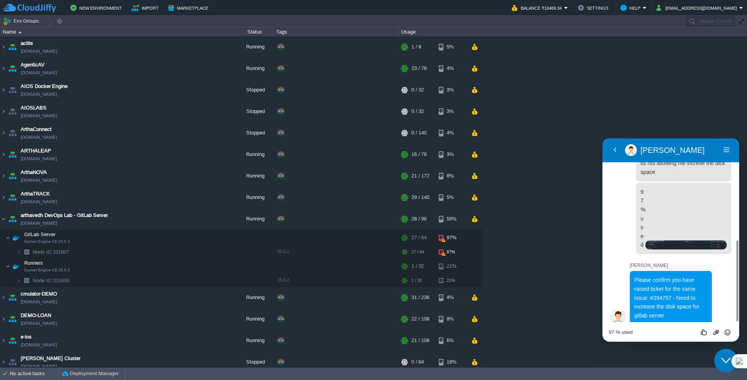
click at [603, 138] on textarea "97 % used" at bounding box center [603, 138] width 0 height 0
type textarea "yes, correct"
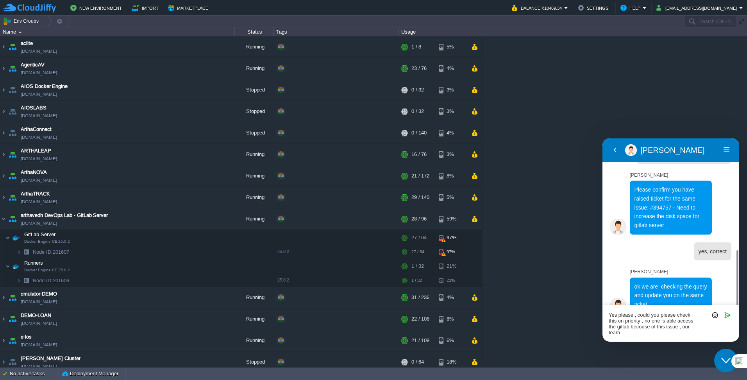
scroll to position [328, 0]
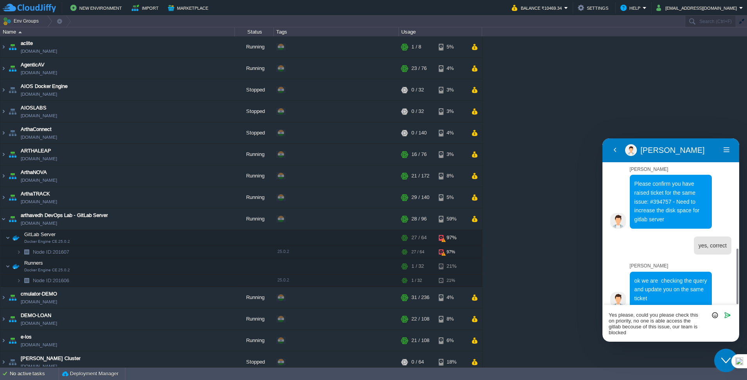
drag, startPoint x: 619, startPoint y: 326, endPoint x: 635, endPoint y: 324, distance: 16.3
drag, startPoint x: 634, startPoint y: 324, endPoint x: 663, endPoint y: 331, distance: 30.2
drag, startPoint x: 663, startPoint y: 331, endPoint x: 629, endPoint y: 327, distance: 34.3
drag, startPoint x: 629, startPoint y: 327, endPoint x: 644, endPoint y: 328, distance: 14.9
click at [603, 138] on textarea "Yes please, could you please check this on priority, no one is able access the …" at bounding box center [603, 138] width 0 height 0
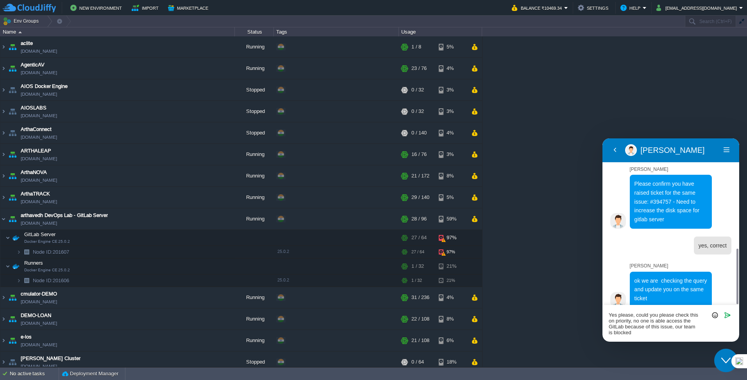
click at [603, 138] on textarea "Yes please, could you please check this on priority, no one is able access the …" at bounding box center [603, 138] width 0 height 0
type textarea "Yes please, could you please check this on priority, no one is able access the …"
click at [728, 312] on icon "Send" at bounding box center [727, 314] width 7 height 7
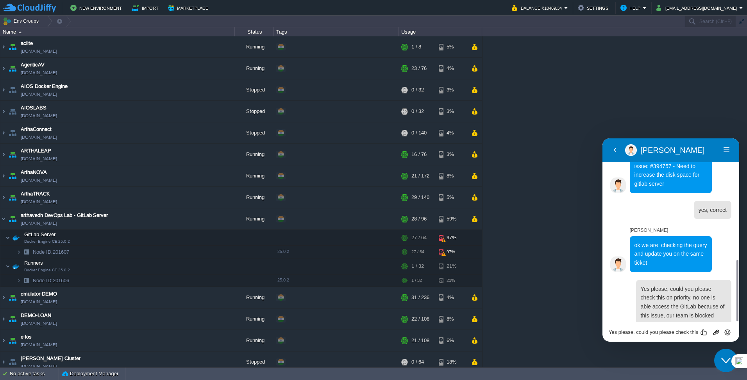
click at [603, 138] on textarea "Yes please, could you please check this on priority, no one is able access the …" at bounding box center [603, 138] width 0 height 0
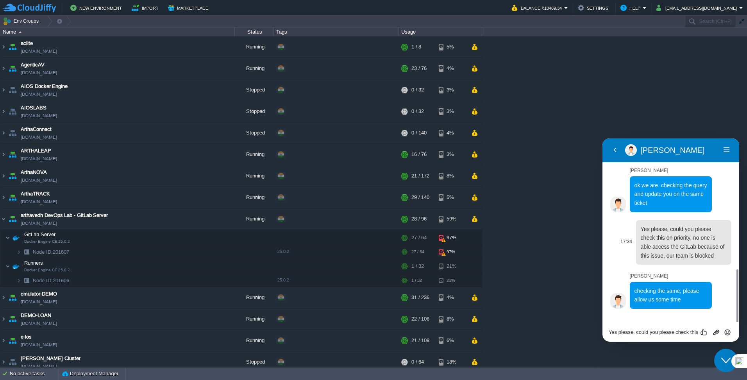
scroll to position [407, 0]
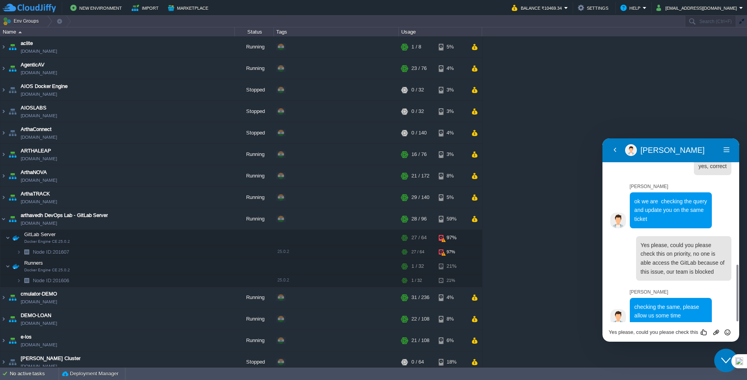
click at [603, 138] on div "Yes please, could you please check this on priority, no one is able access the …" at bounding box center [603, 138] width 0 height 0
click at [603, 138] on textarea "Yes please, could you please check this on priority, no one is able access the …" at bounding box center [603, 138] width 0 height 0
type textarea "Sure, Thanks!"
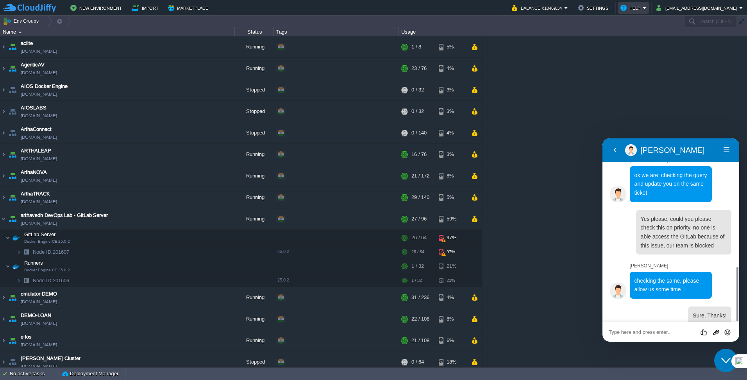
click at [643, 7] on button "Help" at bounding box center [632, 7] width 22 height 9
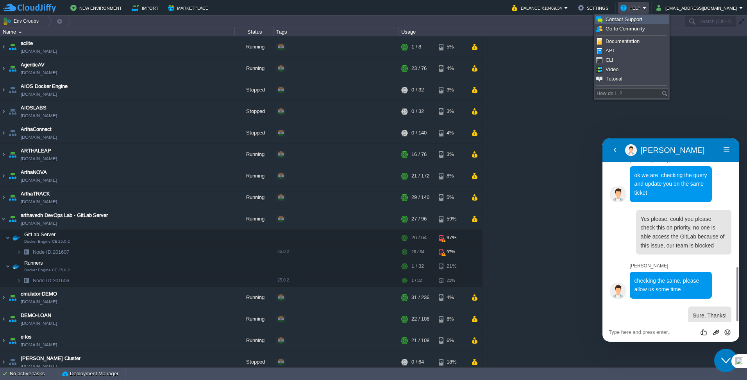
click at [633, 22] on span "Contact Support" at bounding box center [624, 19] width 37 height 6
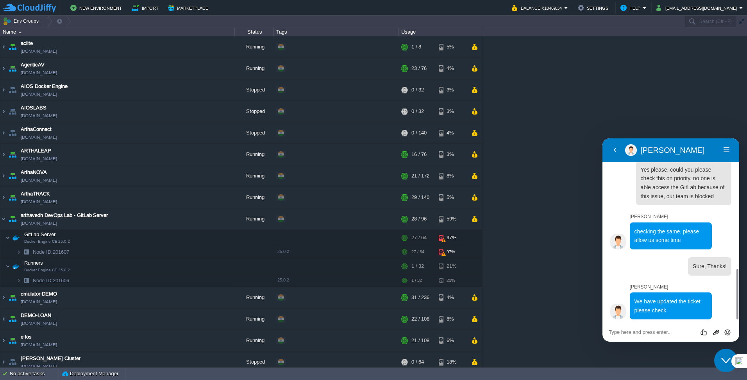
scroll to position [477, 0]
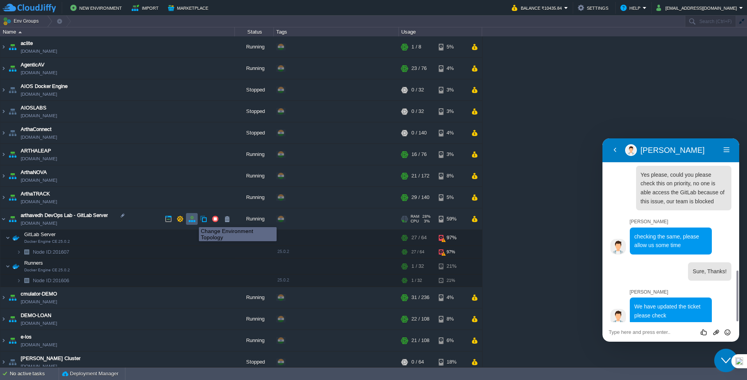
click at [193, 220] on button "button" at bounding box center [191, 218] width 7 height 7
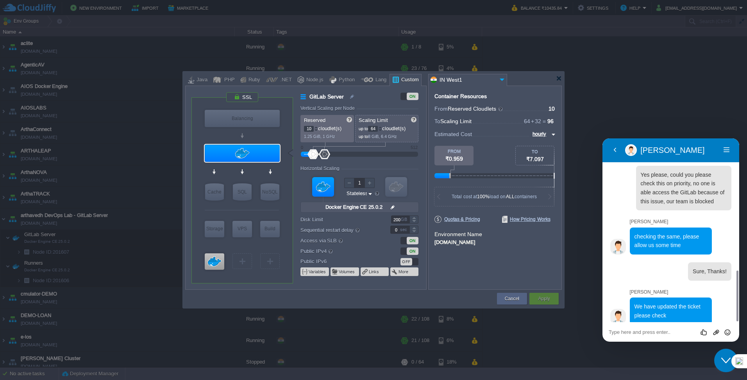
type input "2"
click at [369, 180] on div at bounding box center [370, 183] width 10 height 10
click at [603, 138] on textarea at bounding box center [603, 138] width 0 height 0
type textarea "checked ,"
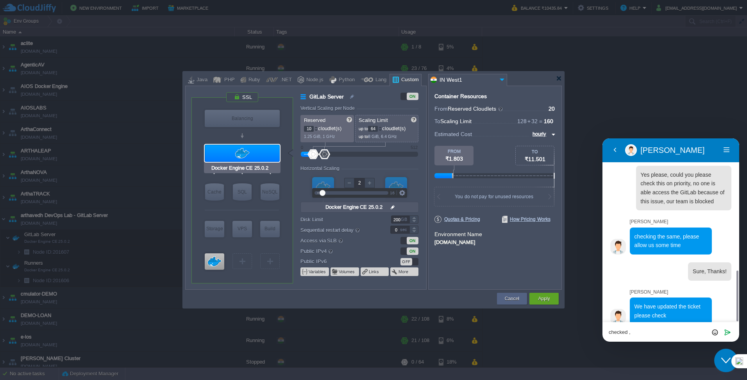
type input "Docker Image"
click at [510, 301] on button "Cancel" at bounding box center [512, 299] width 14 height 8
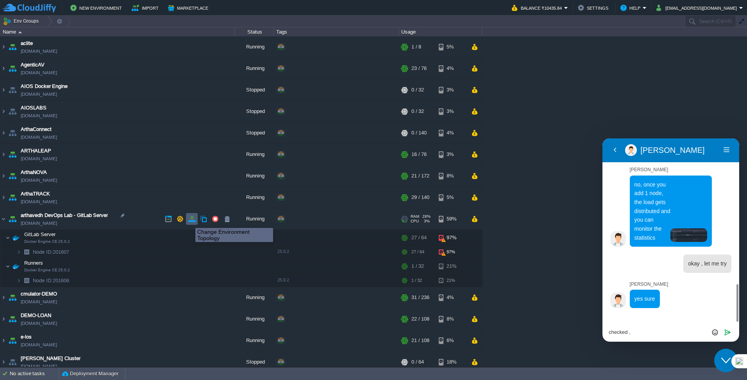
scroll to position [688, 0]
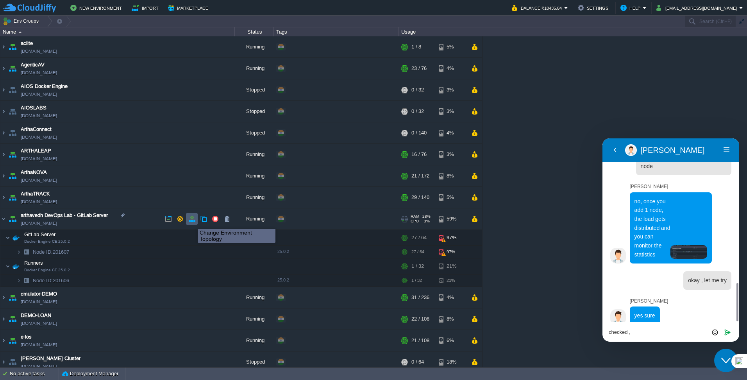
click at [192, 222] on button "button" at bounding box center [191, 218] width 7 height 7
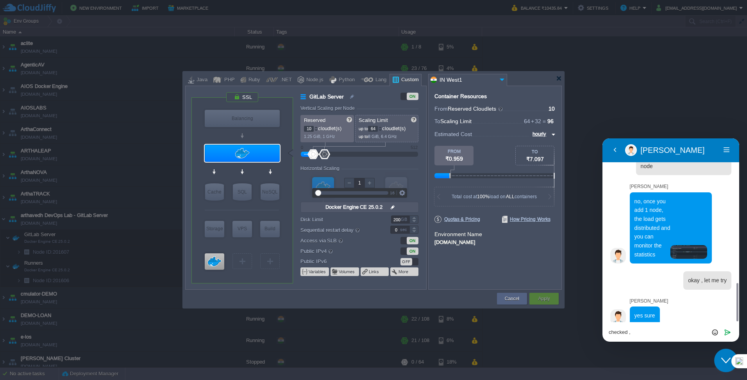
type input "2"
click at [370, 181] on div at bounding box center [370, 183] width 10 height 10
click at [545, 299] on button "Apply" at bounding box center [544, 299] width 12 height 8
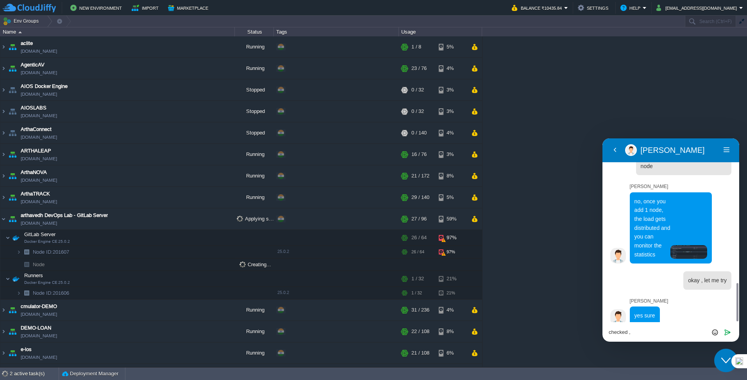
click at [603, 138] on textarea "checked ," at bounding box center [603, 138] width 0 height 0
type textarea "c"
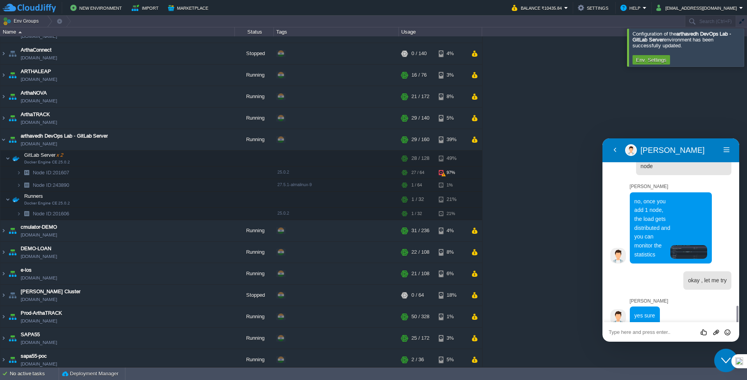
scroll to position [710, 0]
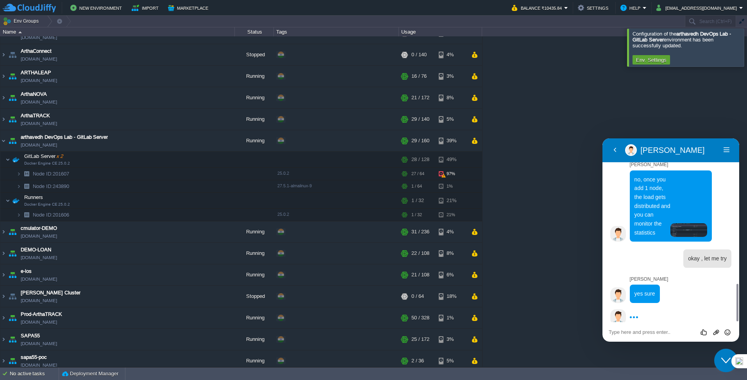
click at [603, 138] on textarea at bounding box center [603, 138] width 0 height 0
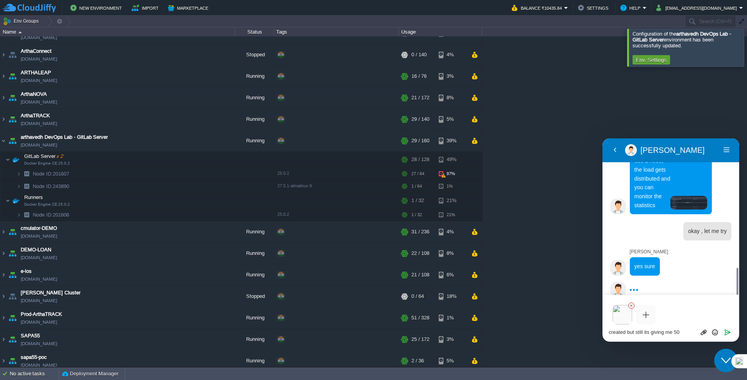
type textarea "created but still its giving me 500"
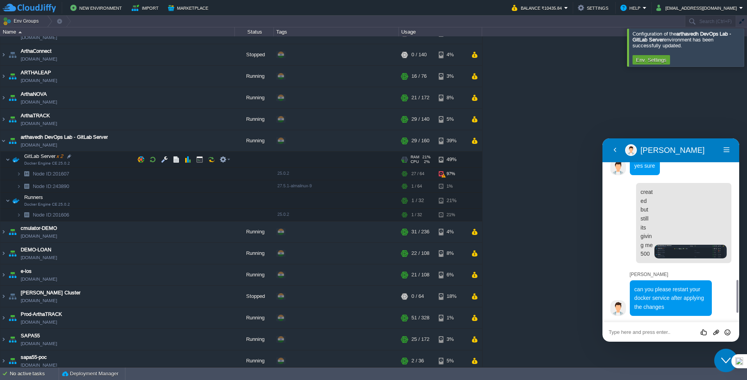
scroll to position [829, 0]
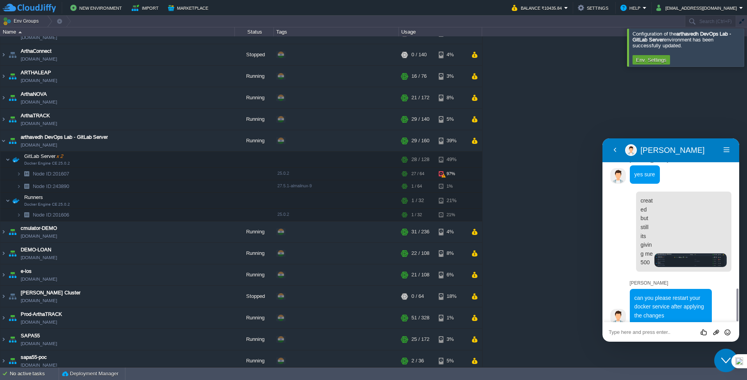
click at [603, 138] on textarea at bounding box center [603, 138] width 0 height 0
type textarea "redeployed container ?"
click at [725, 331] on icon "Send" at bounding box center [727, 332] width 7 height 7
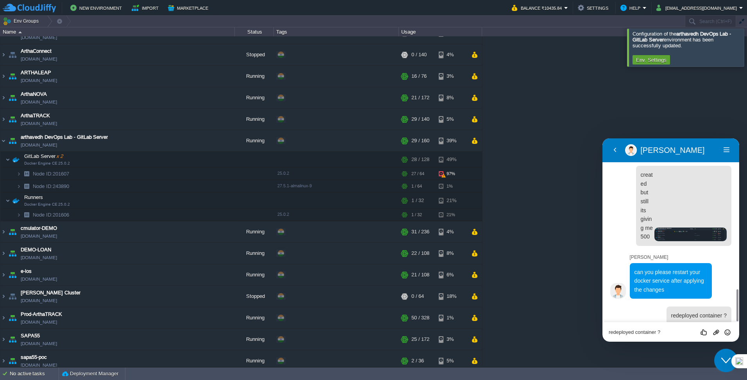
click at [603, 138] on textarea "redeployed container ?" at bounding box center [603, 138] width 0 height 0
click at [603, 138] on div "redeployed container ? Rate this chat Upload File Insert emoji" at bounding box center [603, 138] width 0 height 0
click at [603, 138] on textarea "redeployed container ?" at bounding box center [603, 138] width 0 height 0
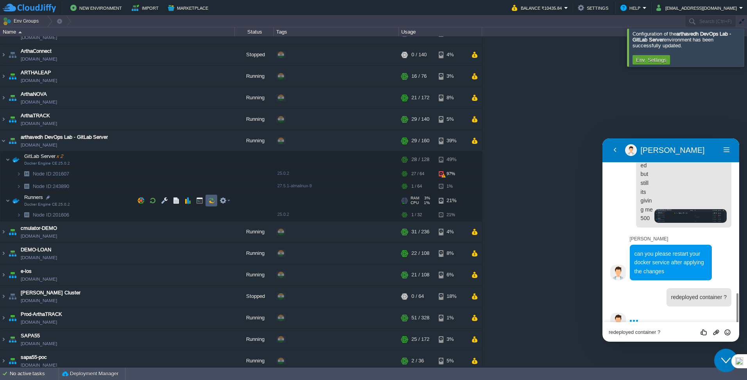
scroll to position [877, 0]
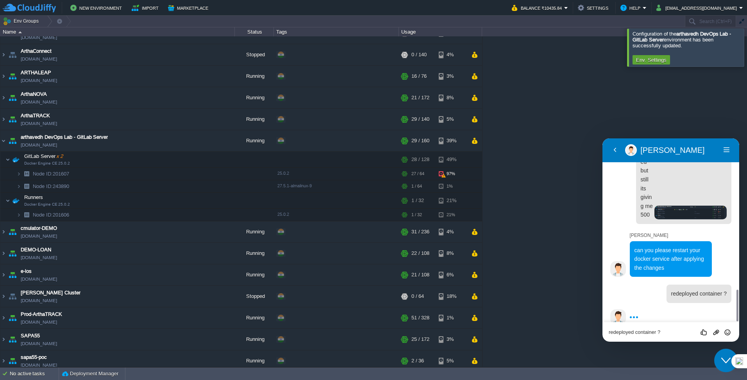
drag, startPoint x: 586, startPoint y: 323, endPoint x: 591, endPoint y: 323, distance: 5.1
click at [587, 323] on div "aclite [DOMAIN_NAME] Running + Add to Env Group RAM 2% CPU 0% 1 / 8 5% AgenticA…" at bounding box center [373, 201] width 747 height 330
click at [603, 138] on textarea "redeployed container ?" at bounding box center [603, 138] width 0 height 0
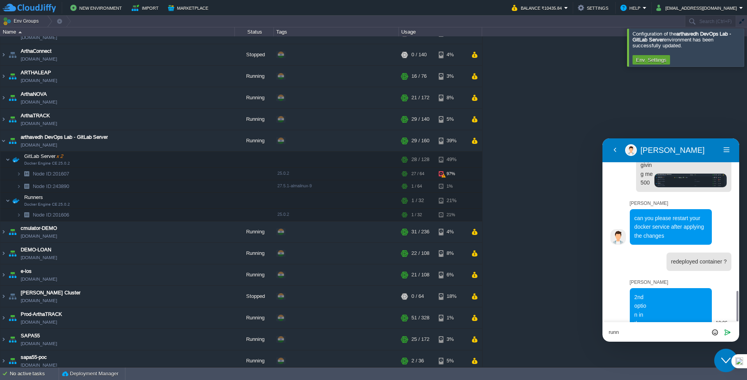
scroll to position [943, 0]
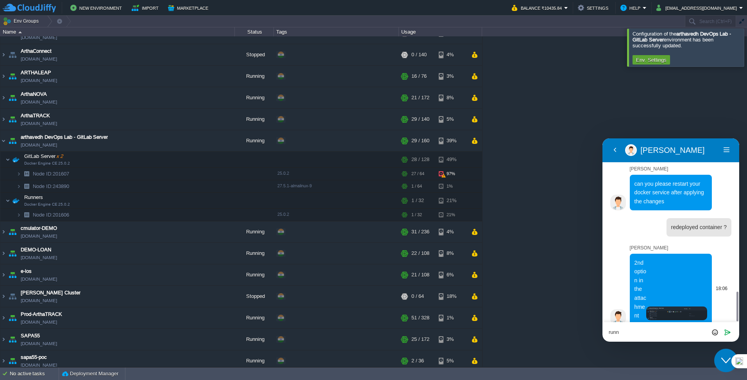
type textarea "runn"
click at [680, 306] on img at bounding box center [676, 313] width 61 height 14
click at [155, 159] on button "button" at bounding box center [152, 159] width 7 height 7
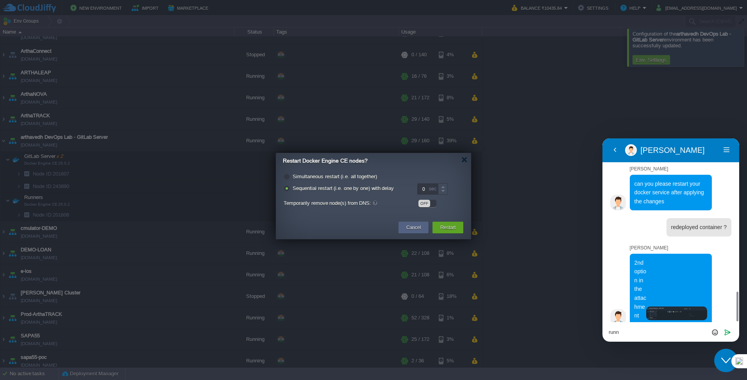
click at [322, 175] on label "Simultaneous restart (i.e. all together)" at bounding box center [335, 177] width 84 height 6
click at [289, 175] on input "radio" at bounding box center [286, 177] width 5 height 5
radio input "true"
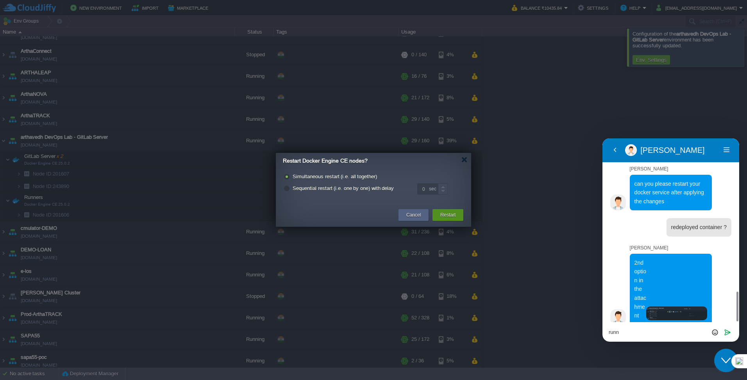
click at [448, 215] on button "Restart" at bounding box center [447, 215] width 15 height 8
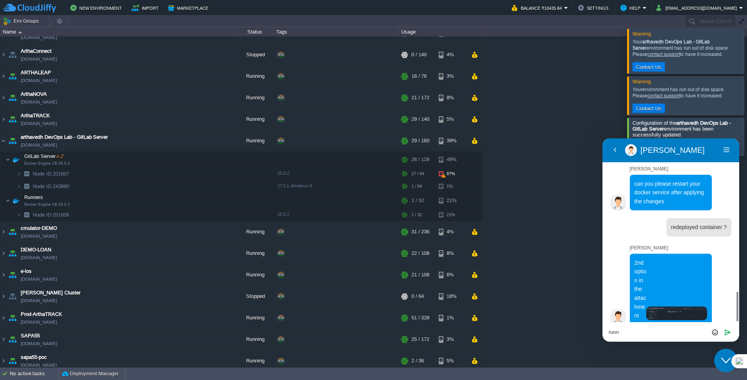
click at [603, 138] on div "runn Rate this chat Upload File Insert emoji Send" at bounding box center [603, 138] width 0 height 0
type textarea "r"
click at [214, 139] on button "button" at bounding box center [215, 140] width 7 height 7
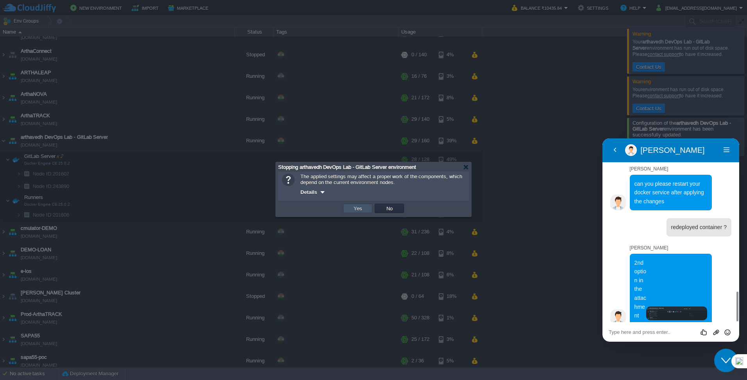
click at [354, 209] on button "Yes" at bounding box center [357, 208] width 13 height 7
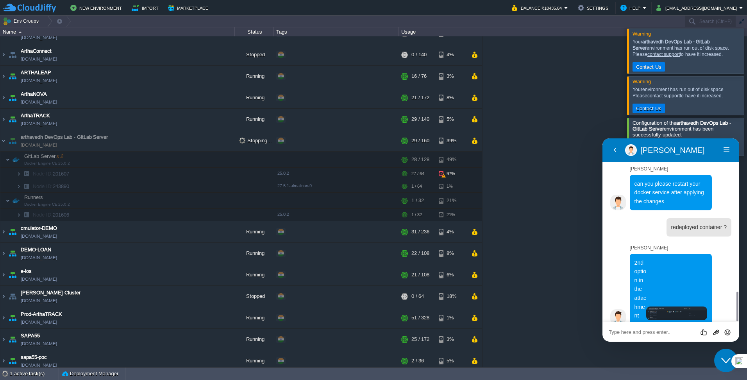
click at [603, 138] on textarea at bounding box center [603, 138] width 0 height 0
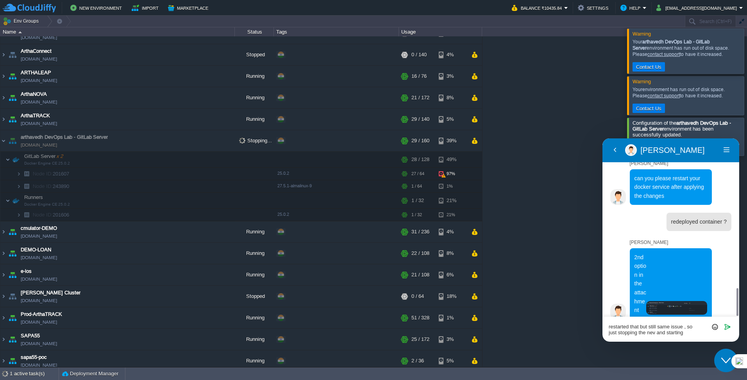
click at [603, 138] on textarea "restarted that but still same issue , so just stopping the nev and starting" at bounding box center [603, 138] width 0 height 0
click at [603, 138] on textarea "restarted that but still same issue , so just stopping the env and starting" at bounding box center [603, 138] width 0 height 0
type textarea "restarted that but still same issue , so just stopping the env and starting aga…"
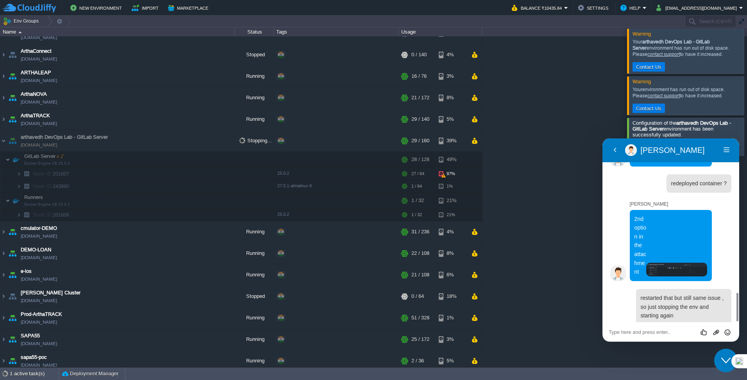
drag, startPoint x: 712, startPoint y: 145, endPoint x: 714, endPoint y: 159, distance: 14.6
click at [714, 159] on div "Back [PERSON_NAME] [PERSON_NAME] Menu" at bounding box center [671, 150] width 137 height 24
drag, startPoint x: 714, startPoint y: 159, endPoint x: 711, endPoint y: 145, distance: 14.3
click at [711, 145] on div "[PERSON_NAME] [PERSON_NAME]" at bounding box center [672, 150] width 95 height 12
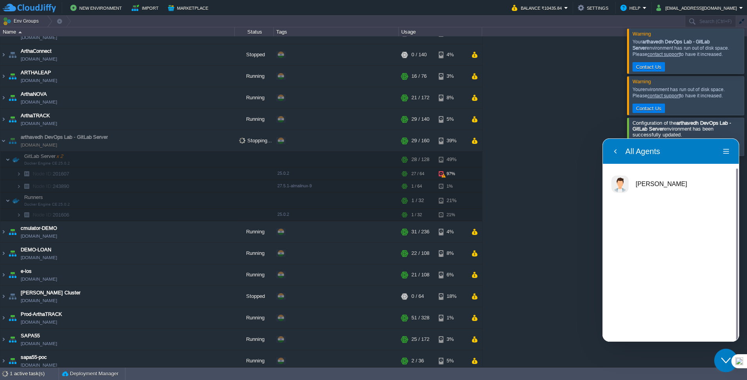
scroll to position [989, 0]
click at [616, 151] on icon "button" at bounding box center [615, 151] width 7 height 9
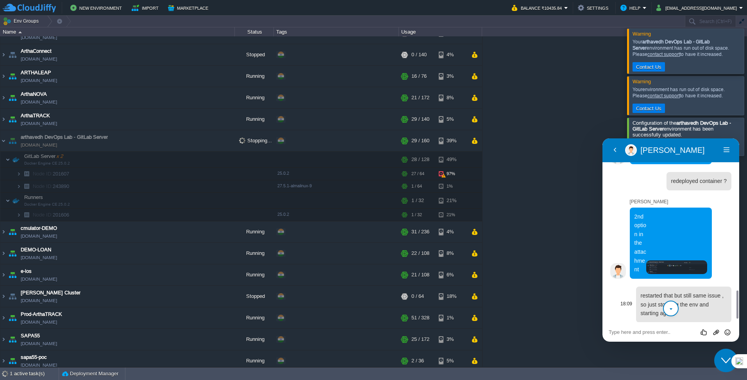
scroll to position [1009, 0]
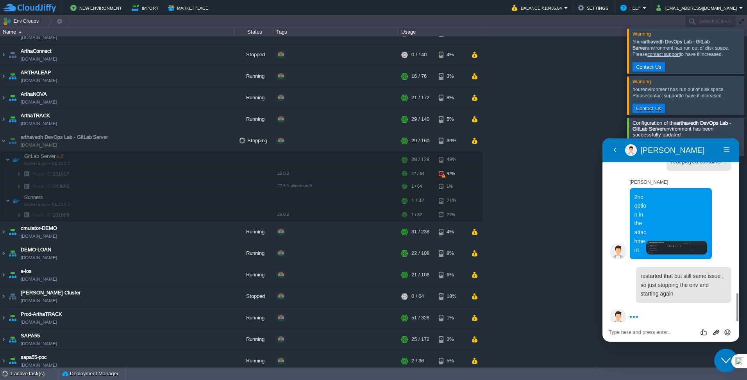
click at [603, 138] on textarea at bounding box center [603, 138] width 0 height 0
click at [216, 140] on button "button" at bounding box center [215, 140] width 7 height 7
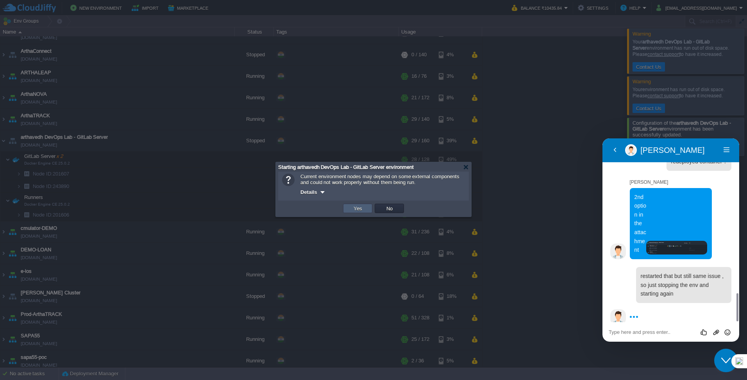
click at [353, 209] on button "Yes" at bounding box center [357, 208] width 13 height 7
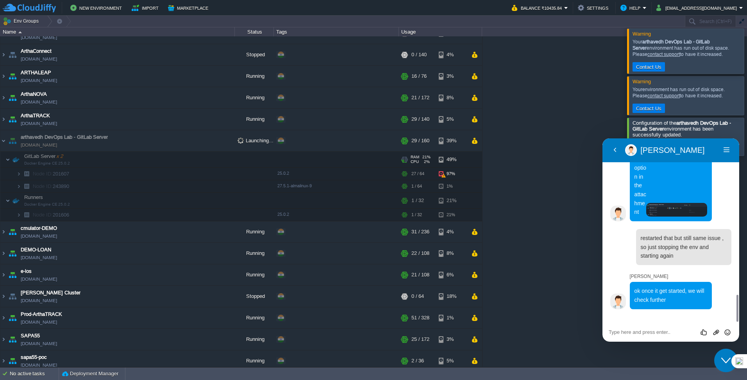
scroll to position [1031, 0]
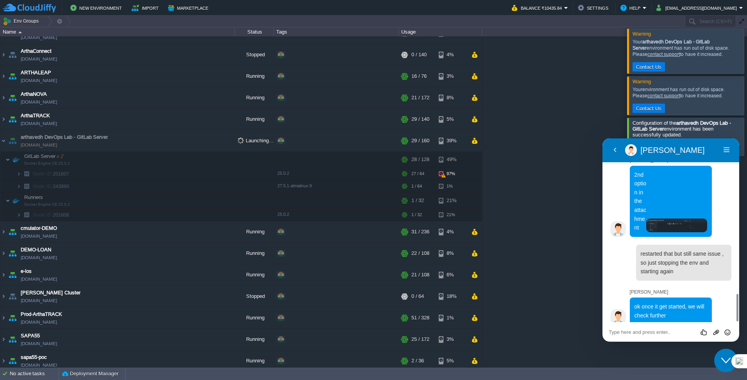
click at [603, 138] on textarea at bounding box center [603, 138] width 0 height 0
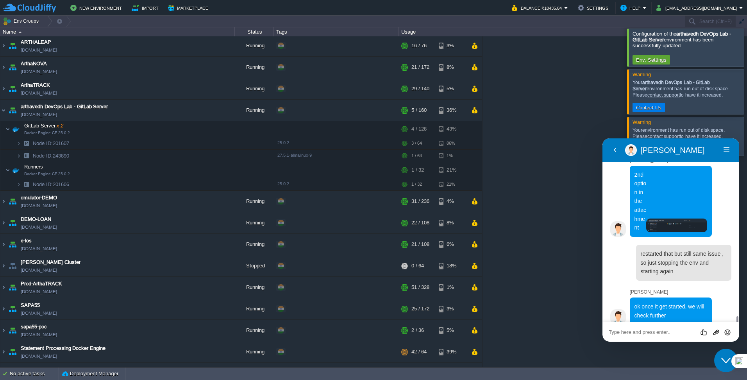
scroll to position [1053, 0]
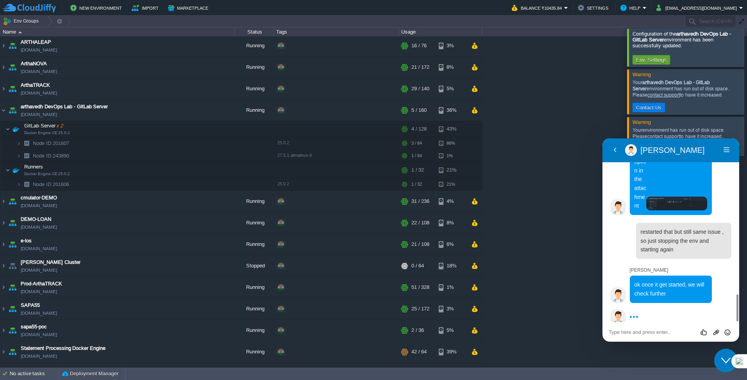
click at [603, 138] on textarea at bounding box center [603, 138] width 0 height 0
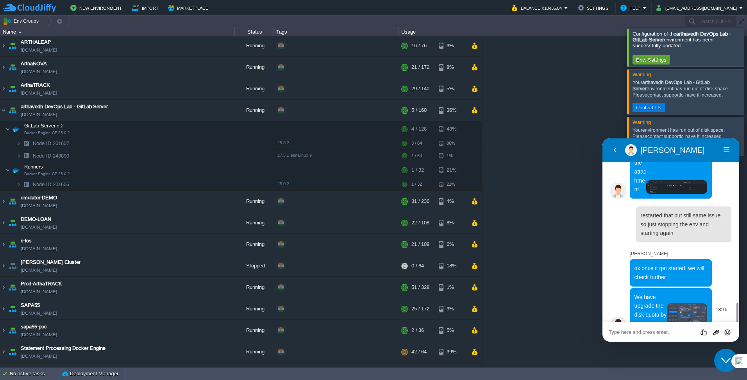
scroll to position [1078, 0]
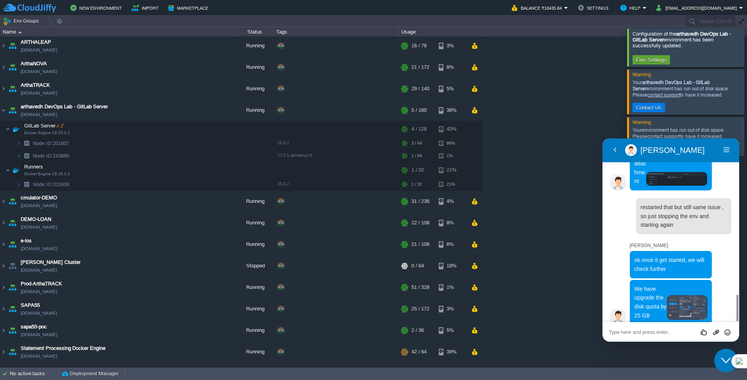
click at [603, 138] on div "Rate this chat Upload File Insert emoji" at bounding box center [603, 138] width 0 height 0
click at [691, 301] on img at bounding box center [687, 307] width 41 height 25
click at [603, 138] on div "Rate this chat Upload File Insert emoji" at bounding box center [603, 138] width 0 height 0
click at [603, 138] on textarea at bounding box center [603, 138] width 0 height 0
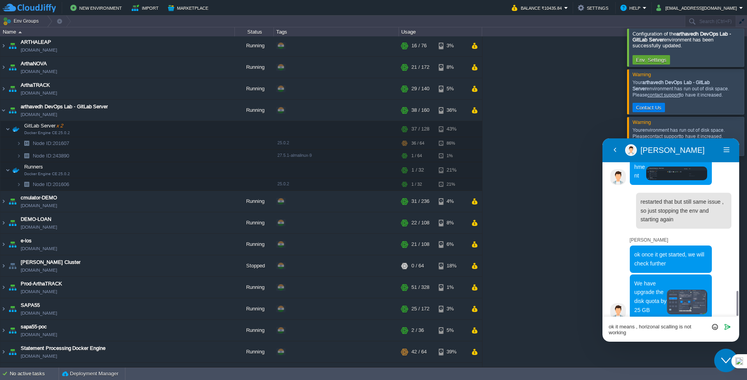
click at [603, 138] on textarea "ok it means , horizonal scalling is not working" at bounding box center [603, 138] width 0 height 0
click at [603, 138] on textarea "ok it means , horizontal sculling is not working" at bounding box center [603, 138] width 0 height 0
type textarea "ok it means , horizontal scalling is not working"
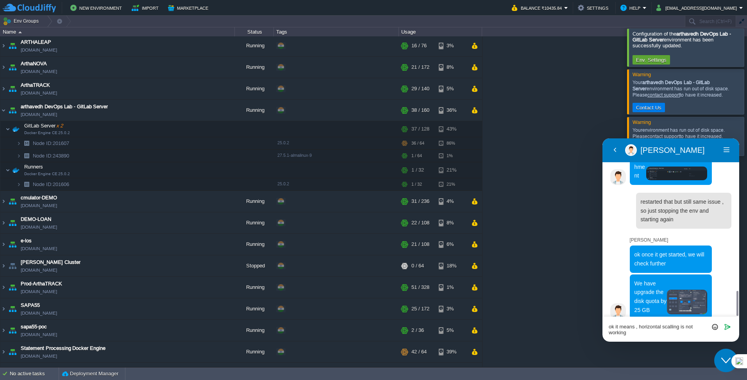
click at [603, 138] on textarea "ok it means , horizontal scalling is not working" at bounding box center [603, 138] width 0 height 0
click at [730, 328] on icon "Send" at bounding box center [727, 326] width 7 height 7
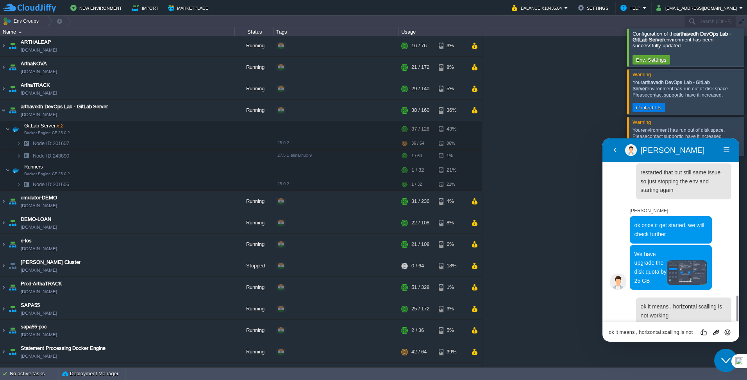
click at [603, 138] on textarea "ok it means , horizontal scalling is not working" at bounding box center [603, 138] width 0 height 0
type textarea "its not using that second node"
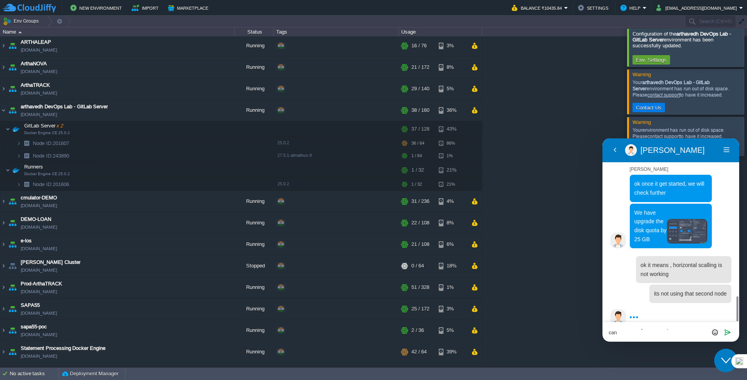
scroll to position [1159, 0]
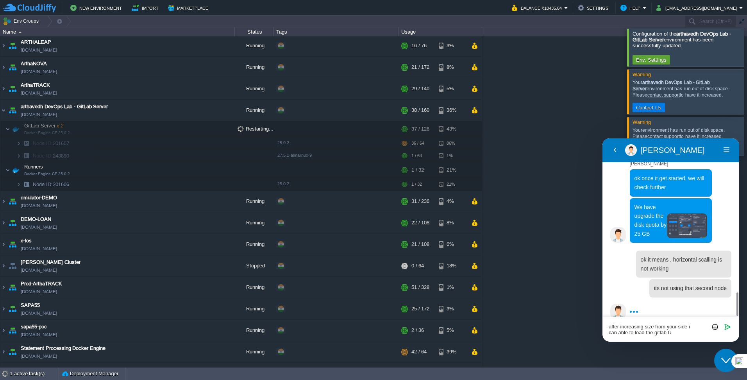
type textarea "after increasing size from your side i can able to load the gitlab UI"
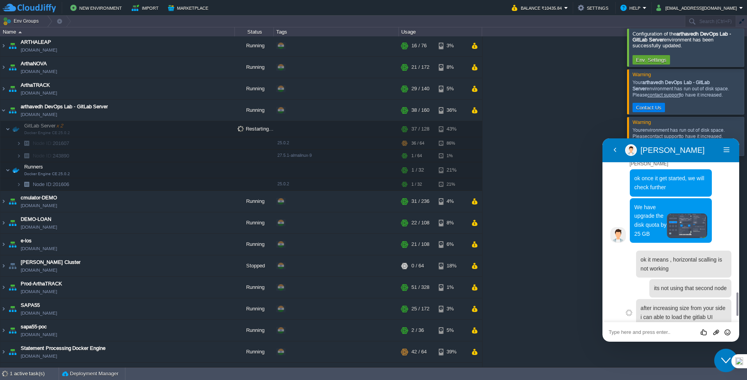
scroll to position [1183, 0]
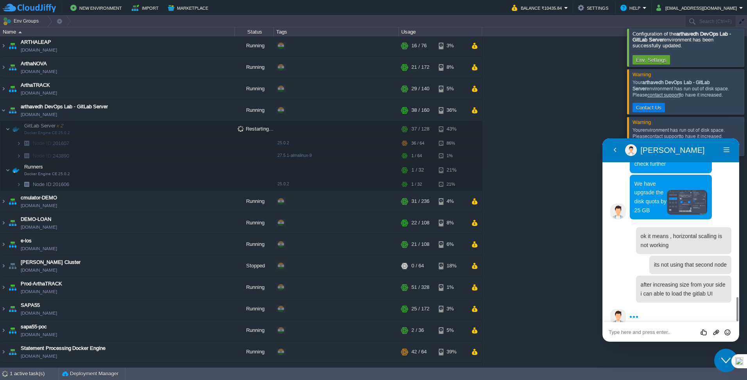
click at [603, 138] on div "Rate this chat Upload File Insert emoji" at bounding box center [603, 138] width 0 height 0
click at [603, 138] on textarea at bounding box center [603, 138] width 0 height 0
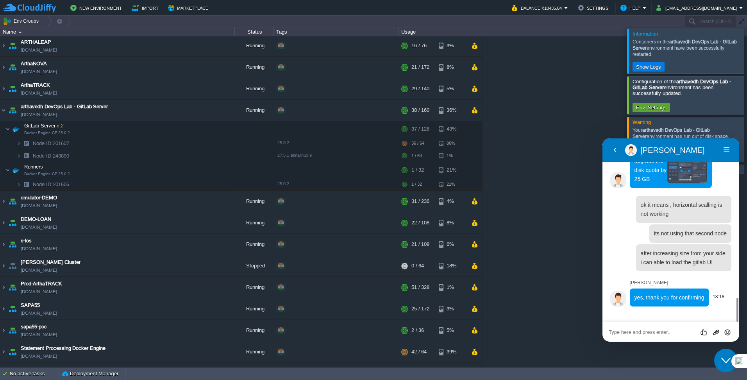
scroll to position [1196, 0]
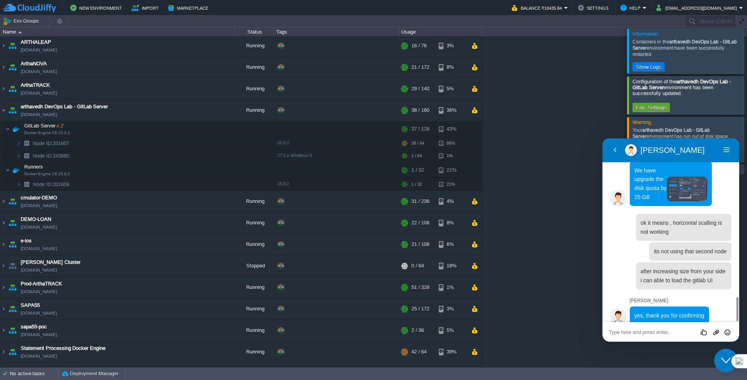
click at [603, 138] on div "Rate this chat Upload File Insert emoji" at bounding box center [603, 138] width 0 height 0
click at [603, 138] on textarea at bounding box center [603, 138] width 0 height 0
type textarea "no its not working again"
paste textarea
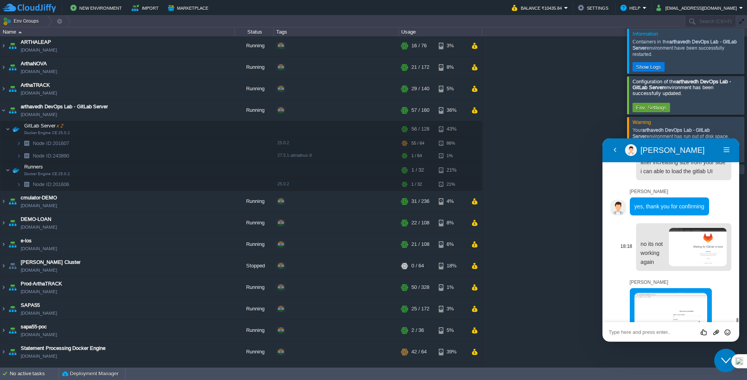
scroll to position [1324, 0]
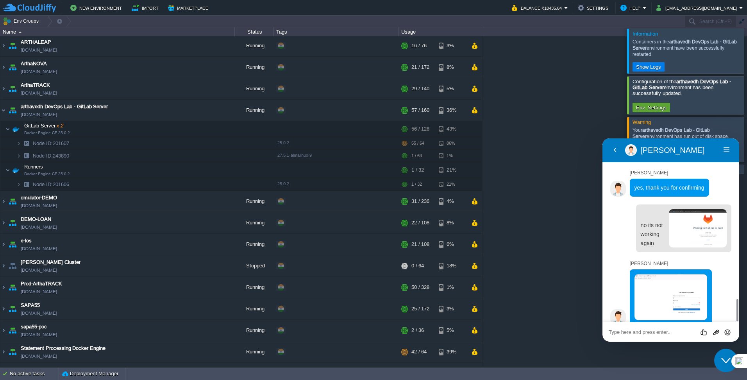
click at [603, 138] on textarea at bounding box center [603, 138] width 0 height 0
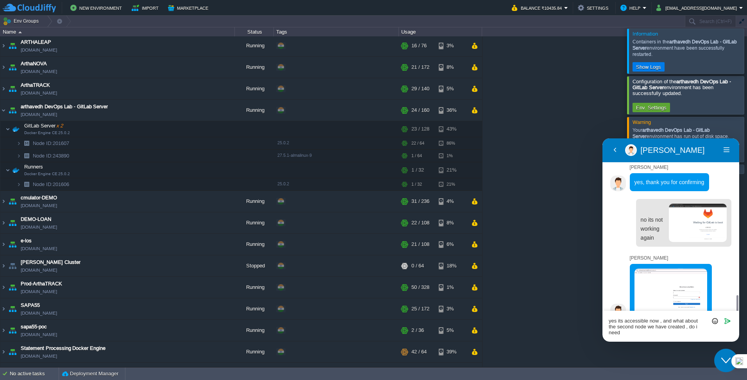
scroll to position [1335, 0]
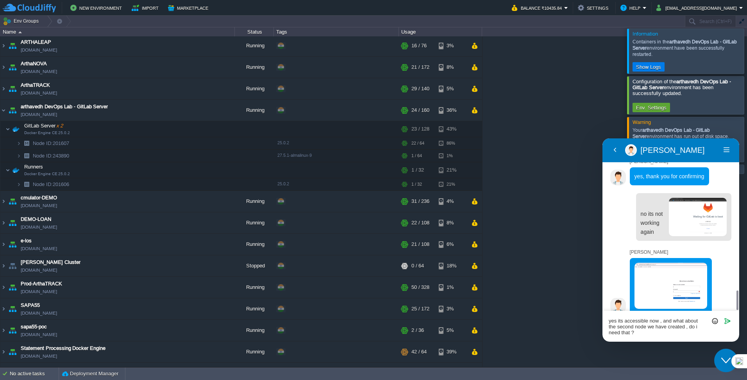
type textarea "yes its accessible now , and what about the second node we have created, do i n…"
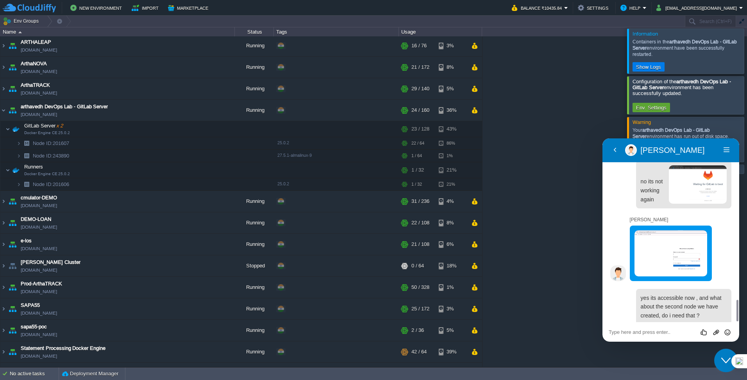
click at [603, 138] on div "Rate this chat Upload File Insert emoji" at bounding box center [603, 138] width 0 height 0
click at [603, 138] on textarea at bounding box center [603, 138] width 0 height 0
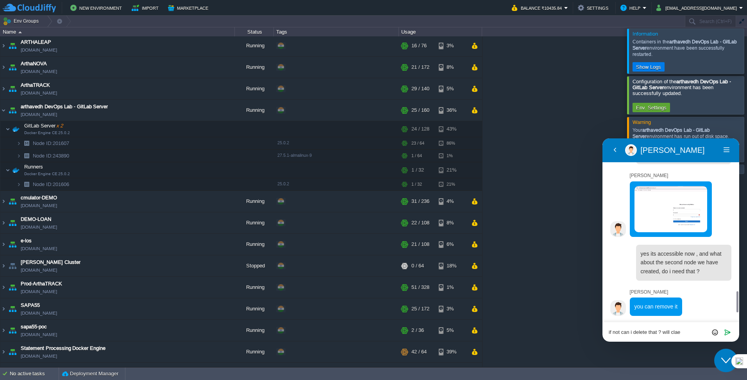
scroll to position [1403, 0]
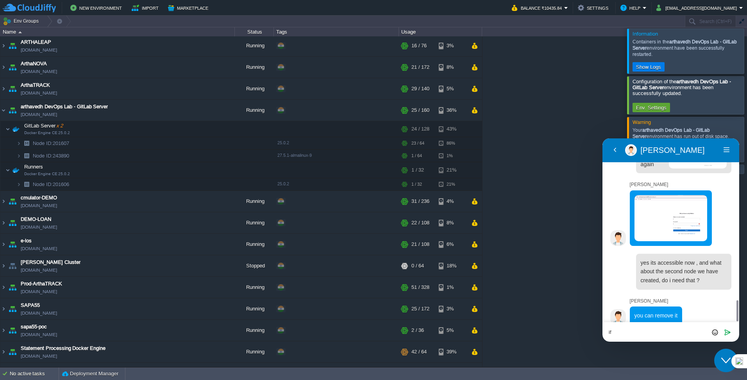
type textarea "i"
type textarea "okay ,"
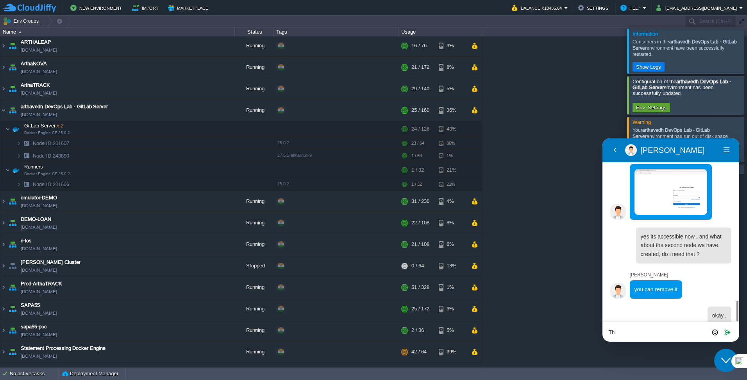
type textarea "T"
click at [603, 138] on div "Rate this chat Upload File Insert emoji" at bounding box center [603, 138] width 0 height 0
click at [603, 138] on textarea at bounding box center [603, 138] width 0 height 0
type textarea "Thanks, Its working now"
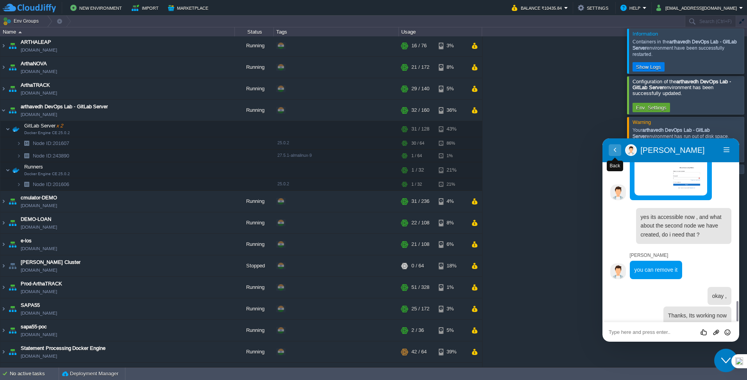
click at [615, 150] on button "Back" at bounding box center [615, 150] width 13 height 12
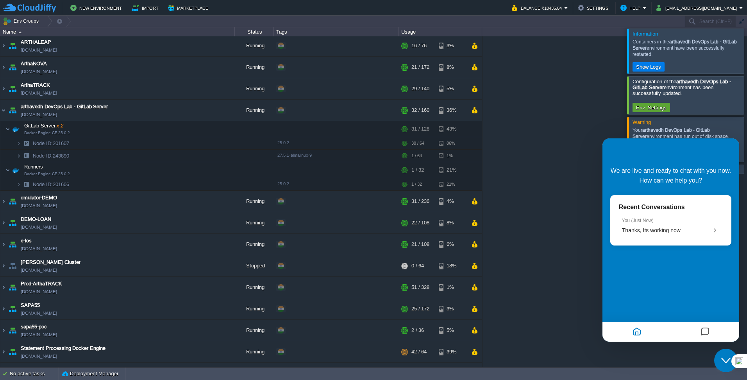
scroll to position [1429, 0]
click at [677, 227] on span "Thanks, Its working now" at bounding box center [651, 230] width 59 height 6
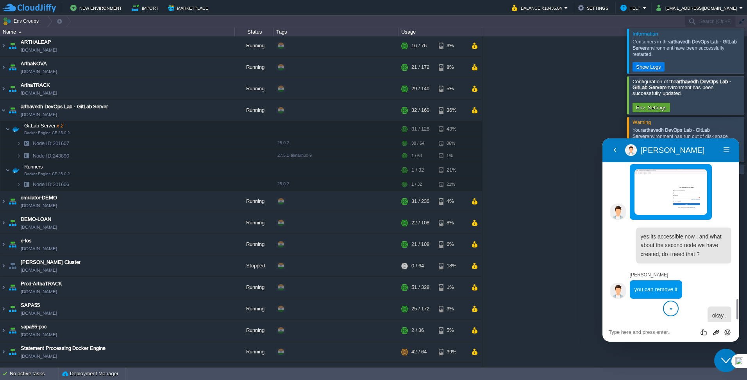
click at [722, 362] on icon "Close Chat This icon closes the chat window." at bounding box center [725, 360] width 9 height 9
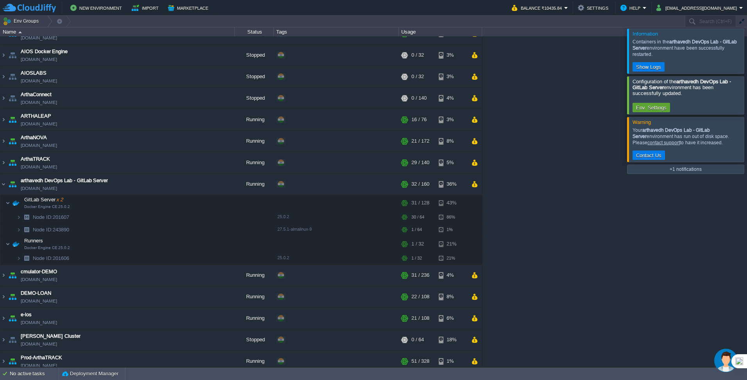
scroll to position [0, 0]
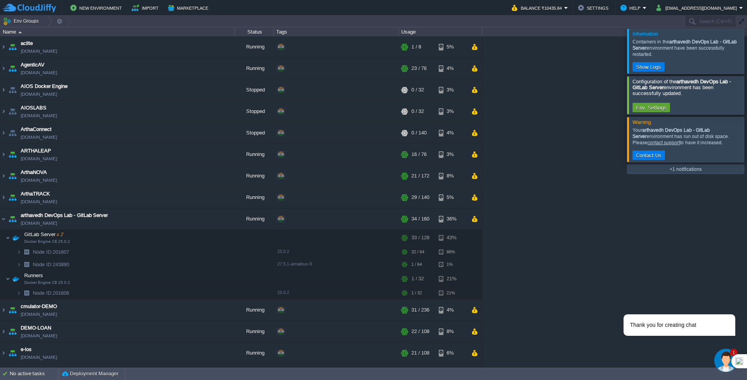
click at [732, 356] on div at bounding box center [740, 361] width 16 height 14
click at [727, 358] on img "$i18n('chat', 'chat_widget')" at bounding box center [725, 360] width 23 height 23
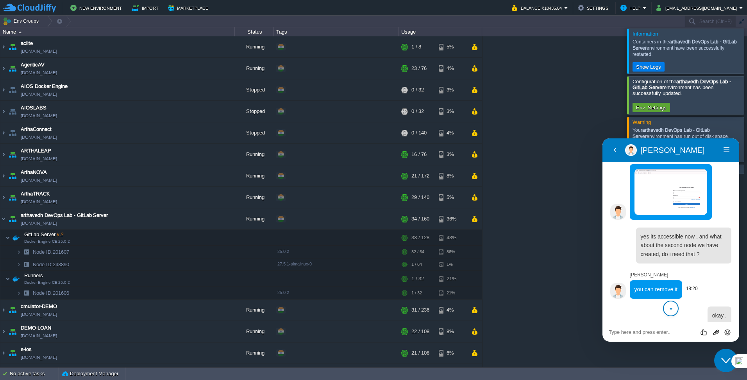
scroll to position [1484, 0]
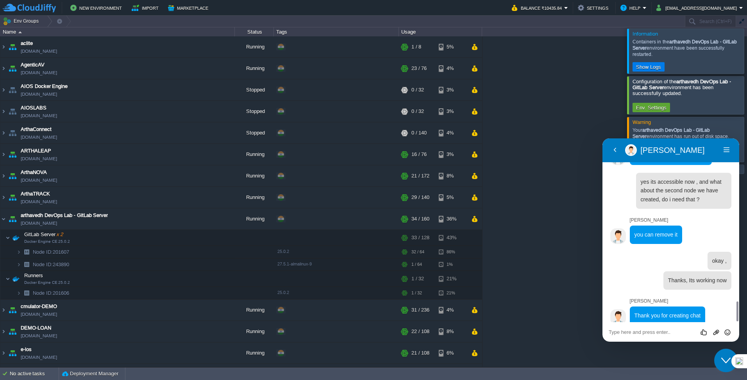
click at [603, 138] on textarea at bounding box center [603, 138] width 0 height 0
click at [703, 331] on icon "Rate this chat" at bounding box center [705, 332] width 10 height 10
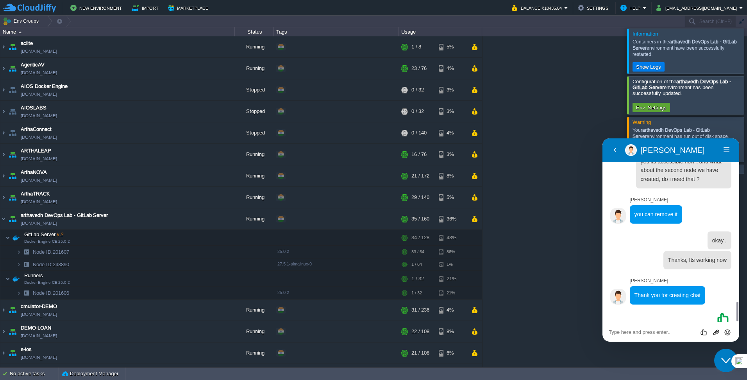
click at [603, 138] on div "Rate this chat Upload File Insert emoji" at bounding box center [603, 138] width 0 height 0
click at [603, 138] on textarea at bounding box center [603, 138] width 0 height 0
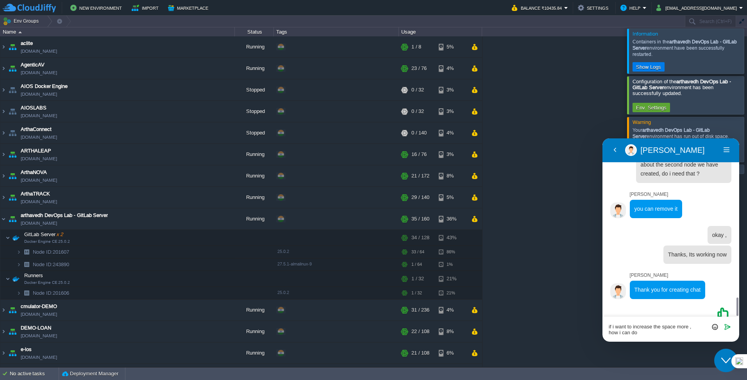
type textarea "if i want to increase the space more , how i can do ?"
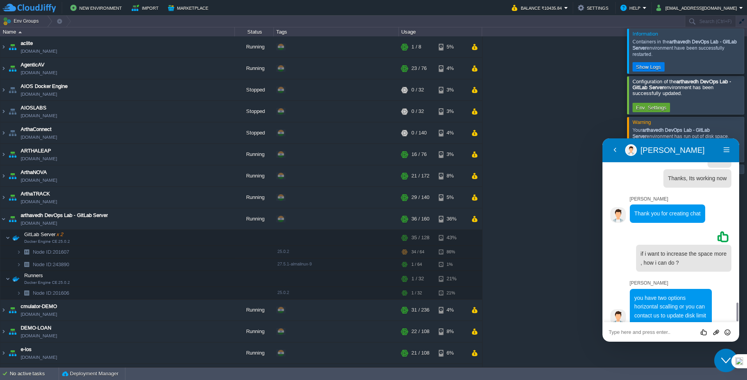
scroll to position [1586, 0]
click at [603, 138] on textarea at bounding box center [603, 138] width 0 height 0
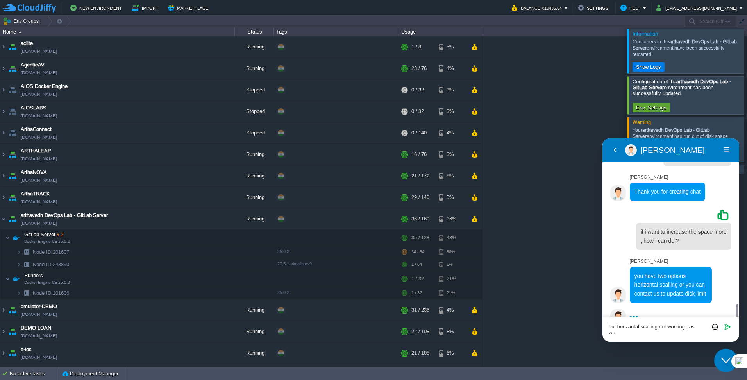
scroll to position [1613, 0]
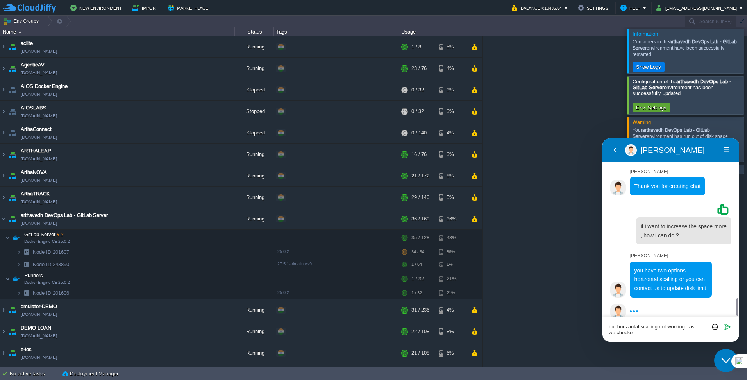
type textarea "but horizantal scalling not working , as we checked"
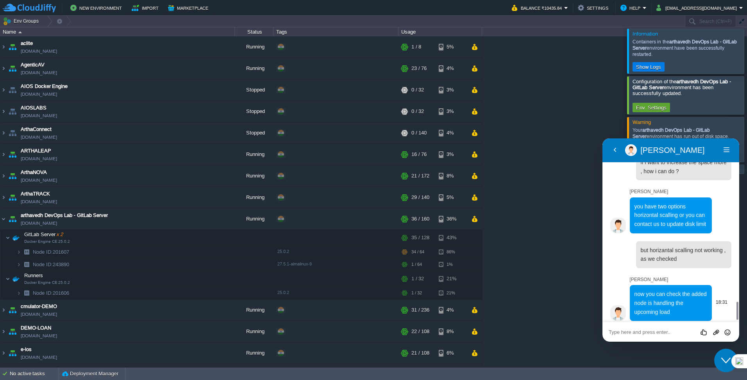
scroll to position [1674, 0]
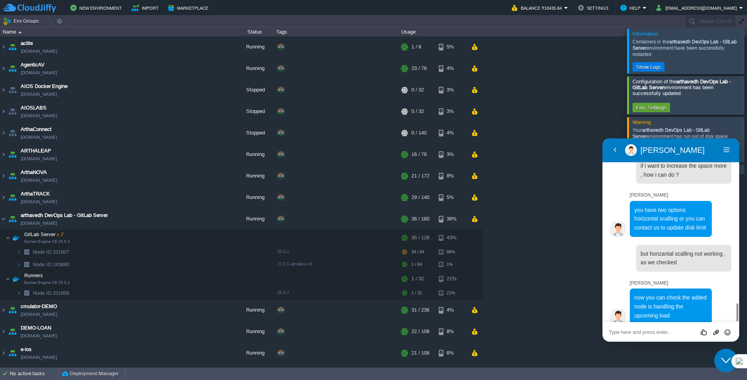
click at [603, 138] on div "Rate this chat Upload File Insert emoji" at bounding box center [603, 138] width 0 height 0
click at [603, 138] on textarea at bounding box center [603, 138] width 0 height 0
type textarea "you mean the new data will go in new node"
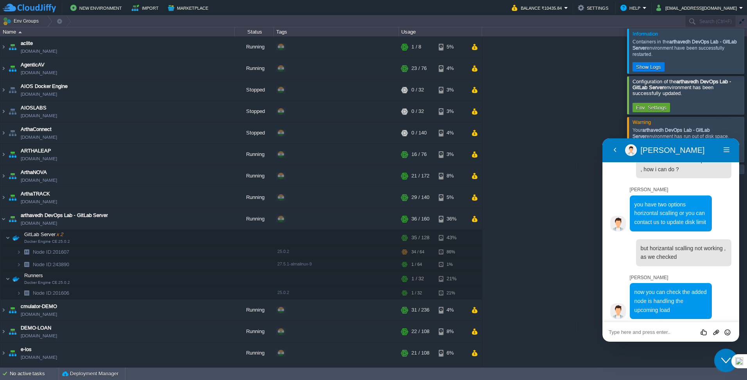
scroll to position [1708, 0]
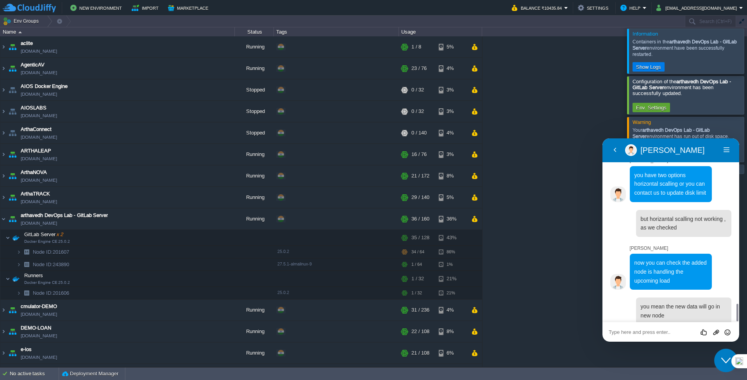
click at [603, 138] on textarea at bounding box center [603, 138] width 0 height 0
type textarea "?"
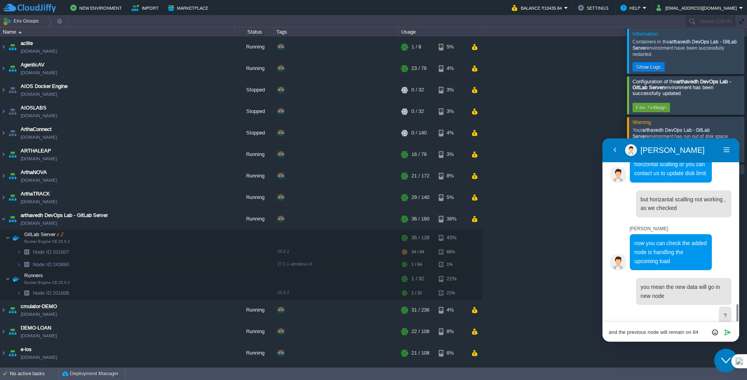
type textarea "and the previous node will remain on 84%"
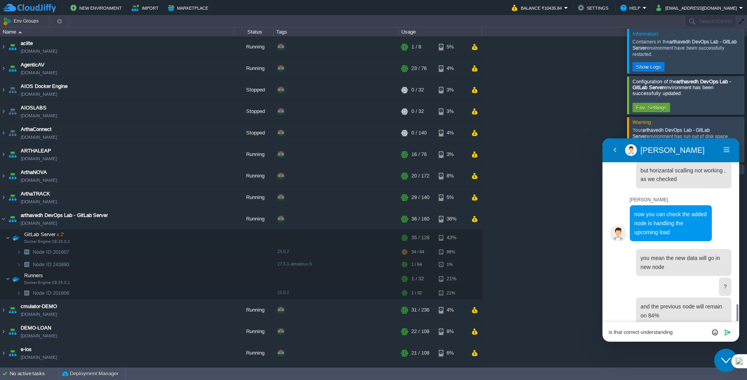
type textarea "is that correct understanding ?"
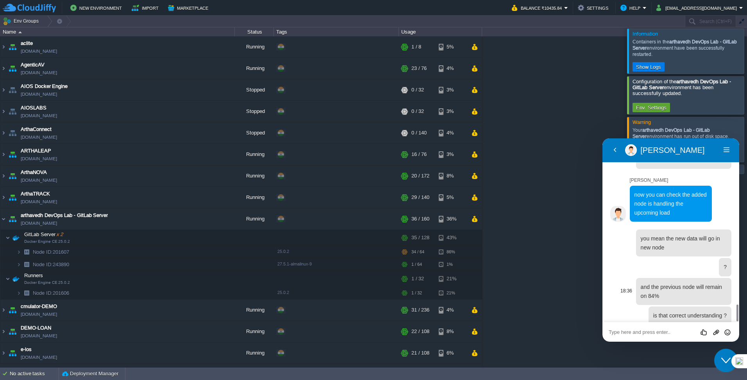
click at [652, 288] on span "and the previous node will remain on 84%" at bounding box center [682, 291] width 82 height 15
drag, startPoint x: 652, startPoint y: 288, endPoint x: 697, endPoint y: 286, distance: 45.0
click at [697, 286] on p "and the previous node will remain on 84%" at bounding box center [684, 292] width 86 height 18
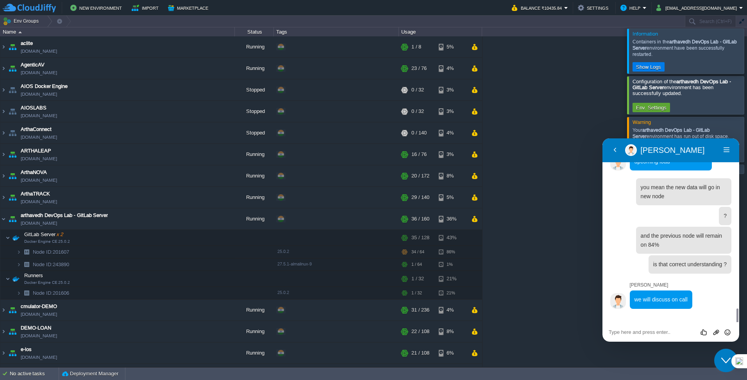
scroll to position [1811, 0]
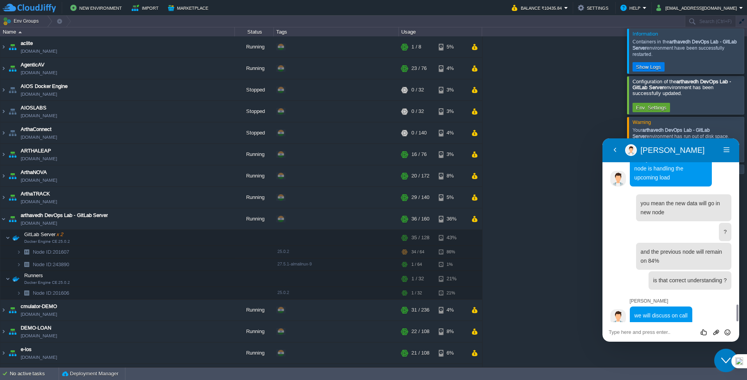
click at [603, 138] on textarea at bounding box center [603, 138] width 0 height 0
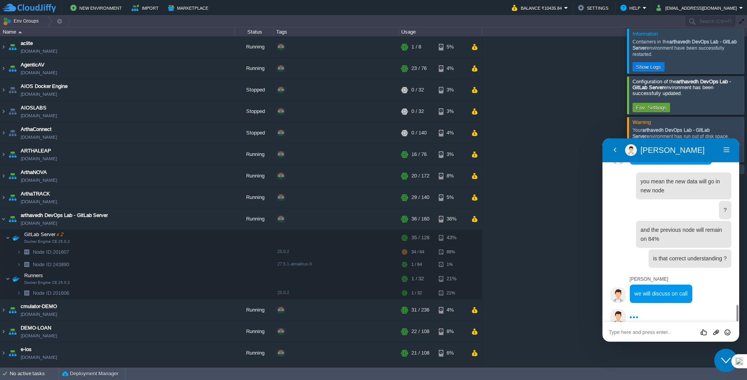
click at [603, 138] on textarea at bounding box center [603, 138] width 0 height 0
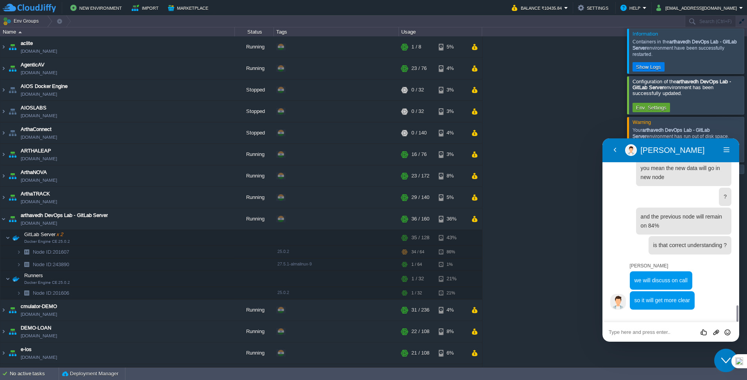
scroll to position [1831, 0]
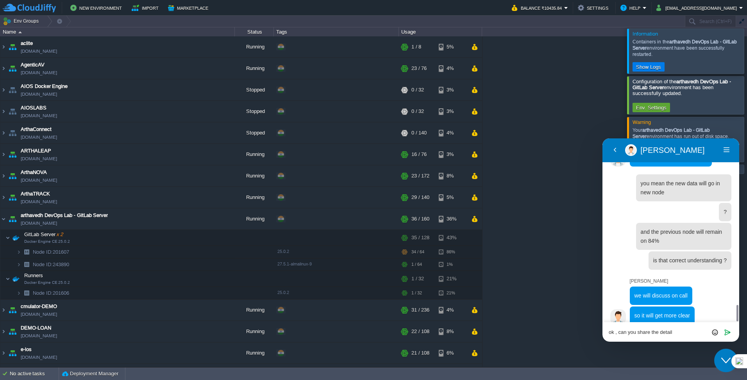
type textarea "ok , can you share the details"
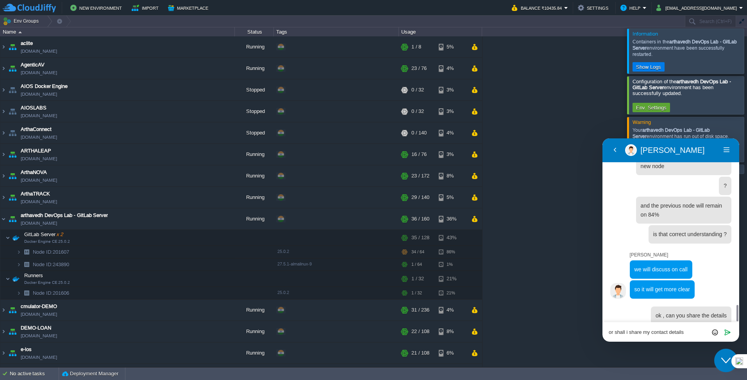
type textarea "or shall i share my contact details ?"
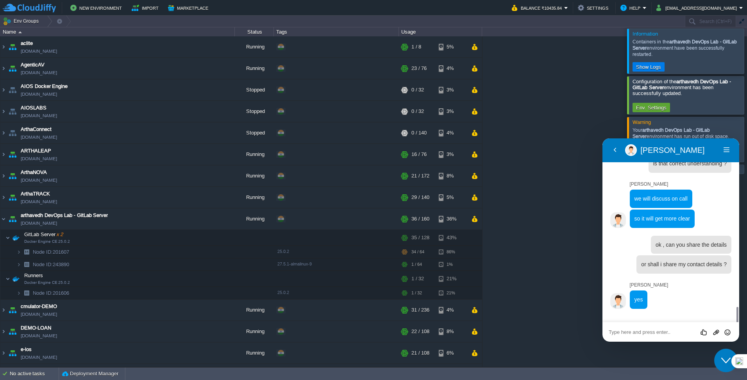
scroll to position [1912, 0]
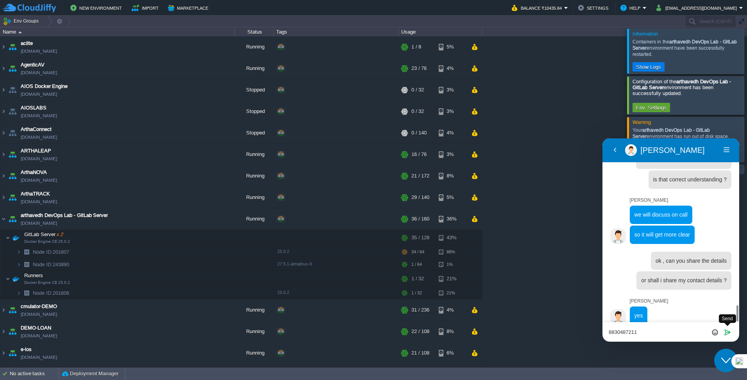
type textarea "8830487211"
click at [726, 333] on icon "Send" at bounding box center [727, 332] width 7 height 7
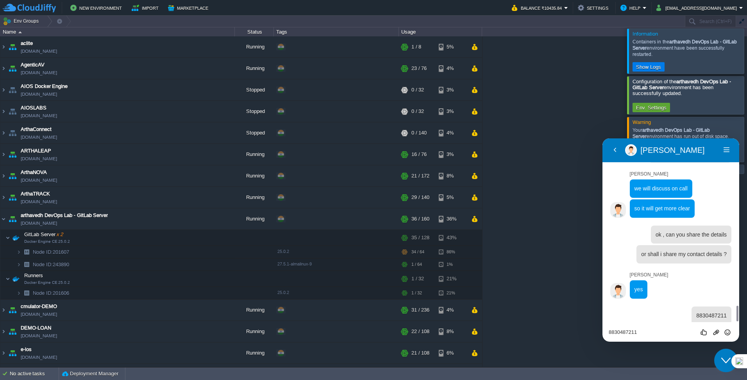
click at [603, 138] on textarea "8830487211" at bounding box center [603, 138] width 0 height 0
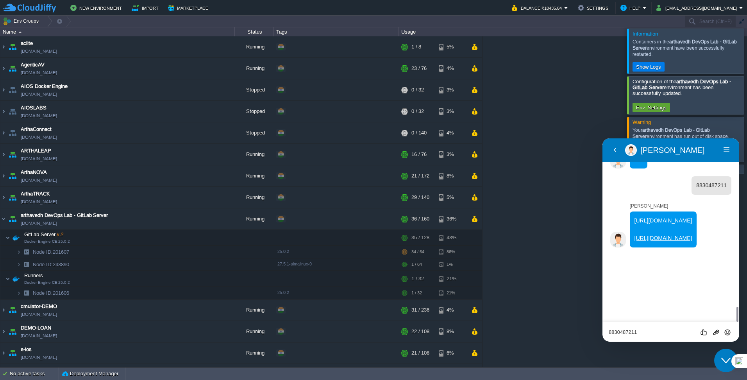
scroll to position [2053, 0]
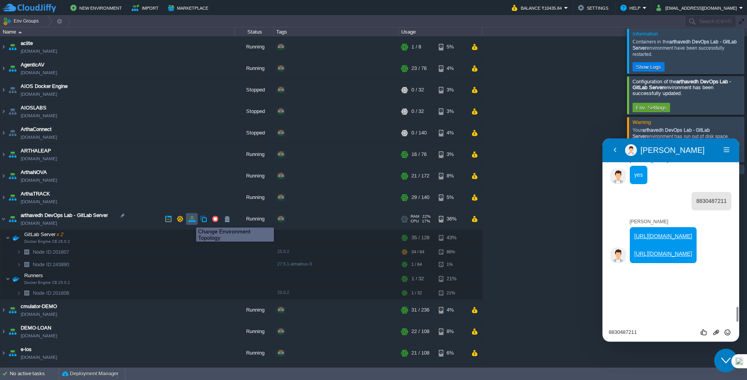
click at [190, 220] on button "button" at bounding box center [191, 218] width 7 height 7
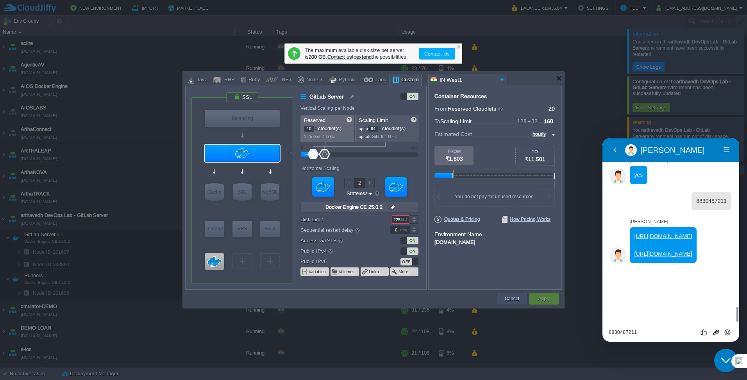
click at [514, 297] on button "Cancel" at bounding box center [512, 299] width 14 height 8
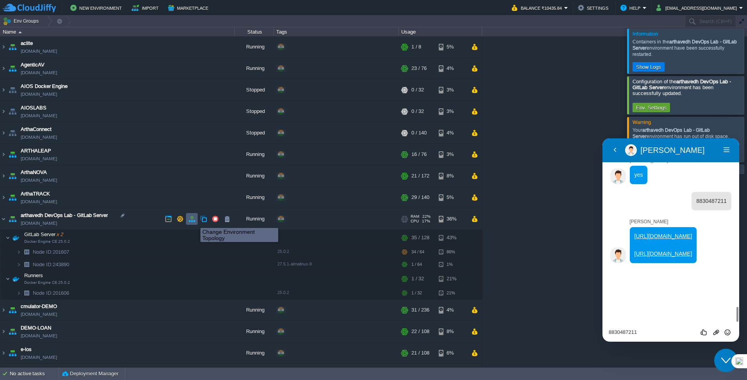
click at [194, 220] on button "button" at bounding box center [191, 218] width 7 height 7
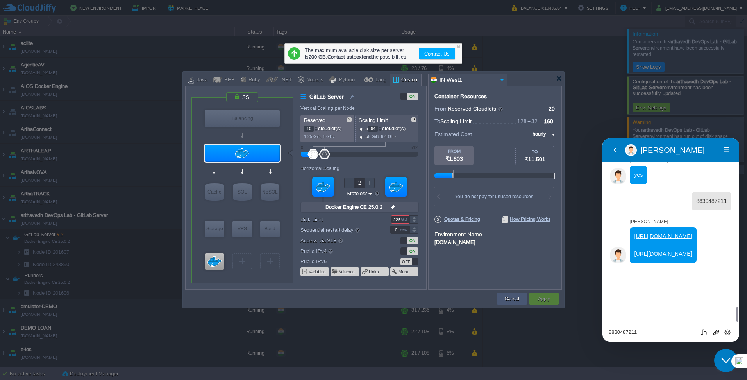
click at [508, 299] on button "Cancel" at bounding box center [512, 299] width 14 height 8
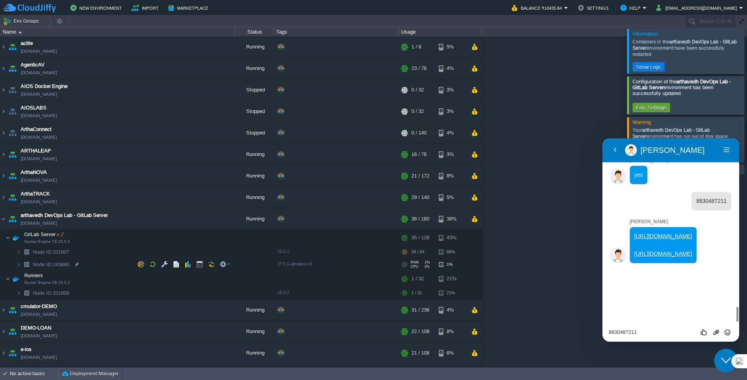
click at [27, 265] on img at bounding box center [26, 264] width 11 height 12
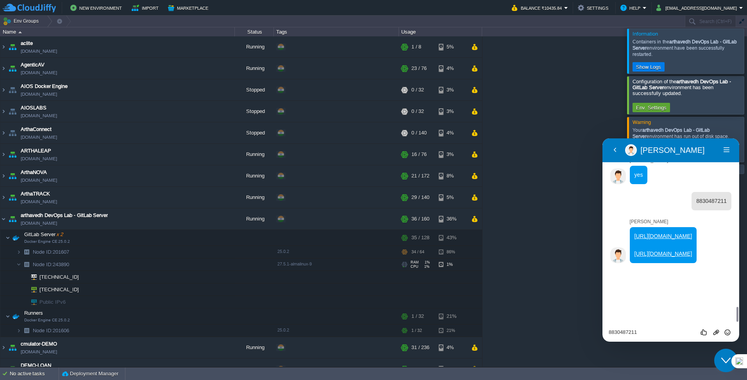
click at [27, 265] on img at bounding box center [26, 264] width 11 height 12
click at [194, 218] on button "button" at bounding box center [191, 218] width 7 height 7
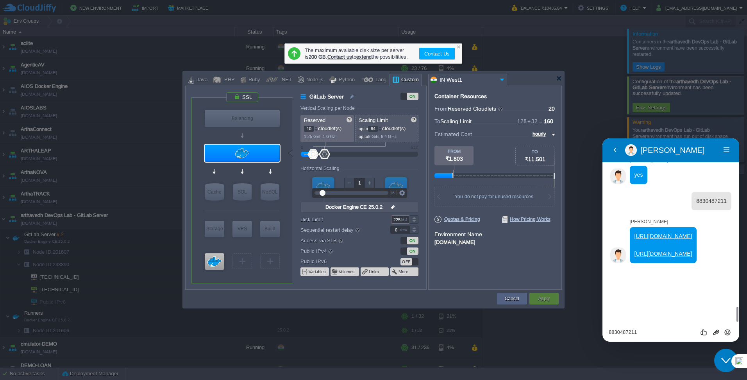
click at [346, 182] on div at bounding box center [349, 183] width 10 height 10
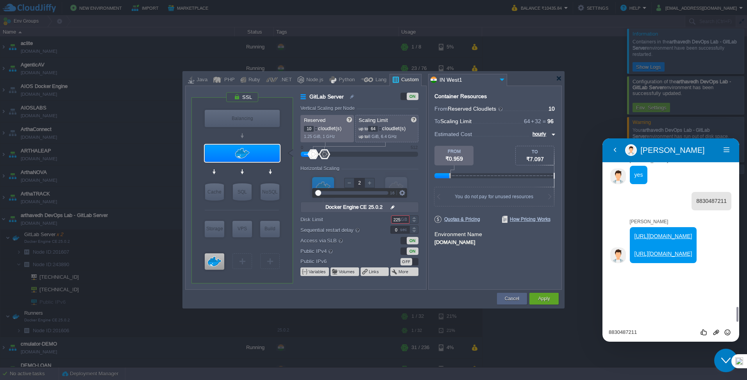
click at [369, 184] on div at bounding box center [370, 183] width 10 height 10
click at [345, 184] on div at bounding box center [349, 183] width 10 height 10
click at [369, 183] on div at bounding box center [370, 183] width 10 height 10
click at [345, 183] on div at bounding box center [349, 183] width 10 height 10
click at [369, 182] on div at bounding box center [370, 183] width 10 height 10
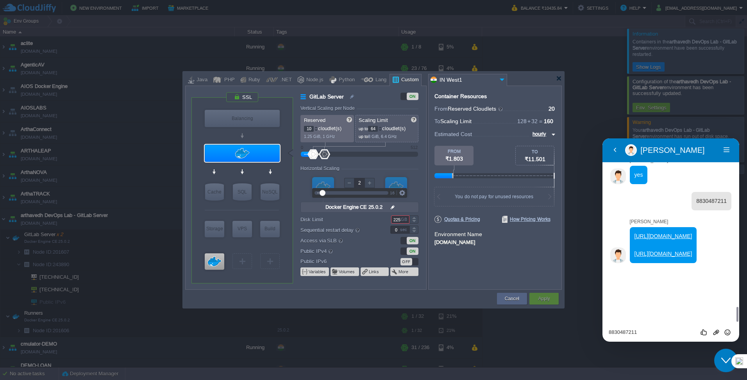
type input "1"
click at [349, 181] on div at bounding box center [349, 183] width 10 height 10
type input "Docker Image"
click at [510, 298] on button "Cancel" at bounding box center [512, 299] width 14 height 8
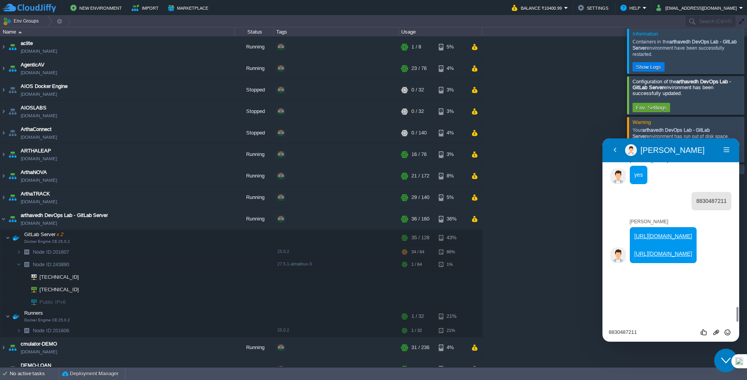
click at [603, 138] on textarea "8830487211" at bounding box center [603, 138] width 0 height 0
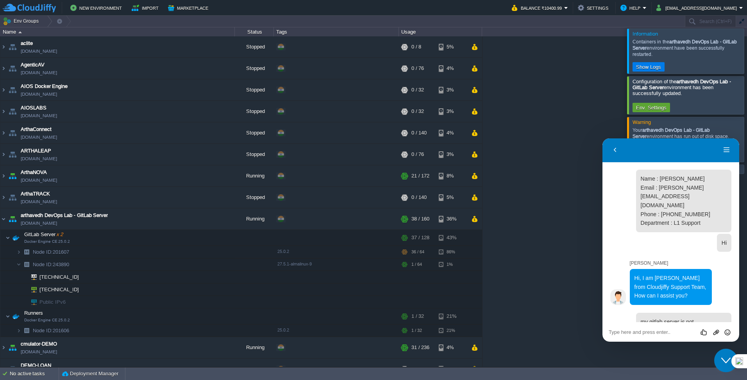
scroll to position [4261, 0]
